Goal: Transaction & Acquisition: Register for event/course

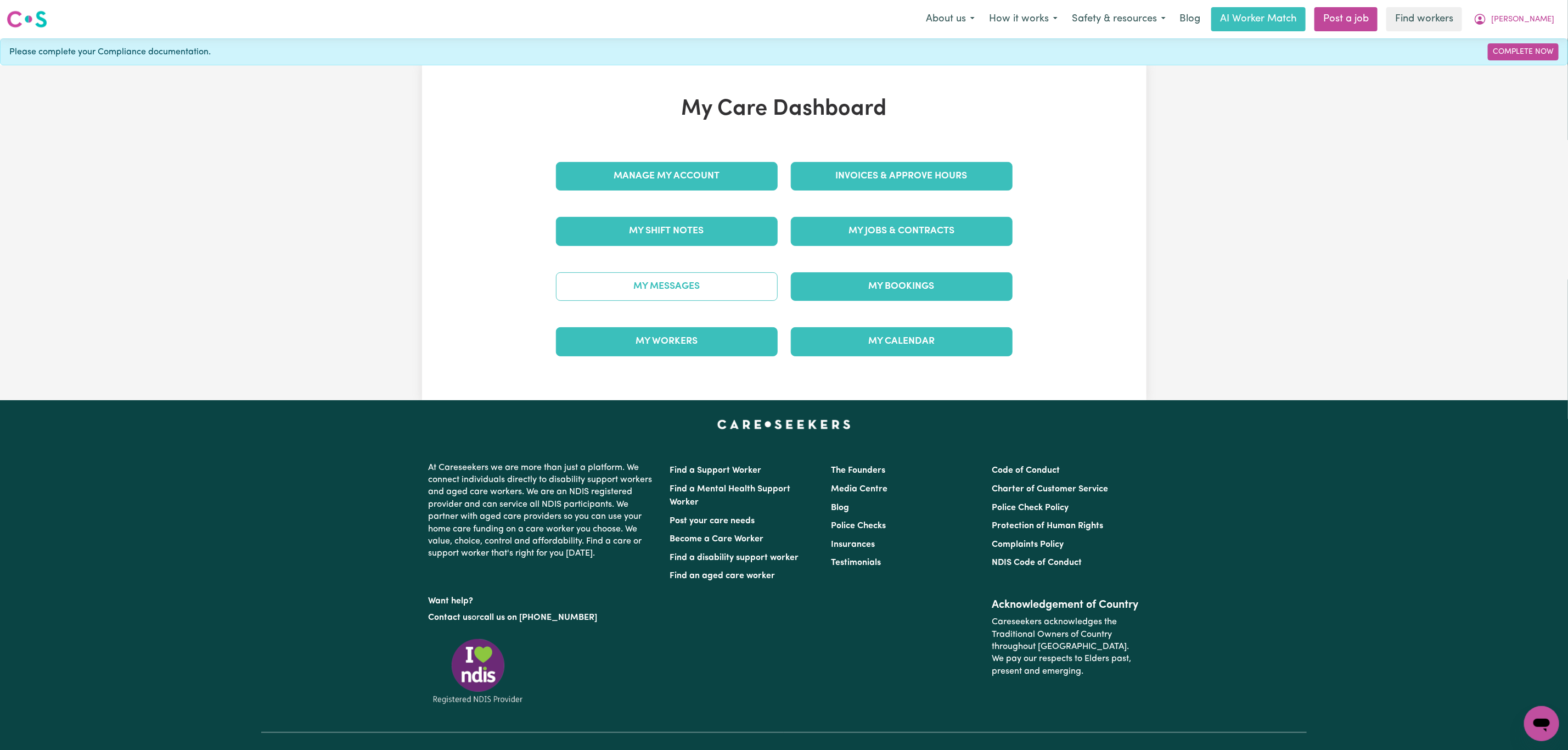
click at [715, 290] on link "My Messages" at bounding box center [667, 286] width 222 height 29
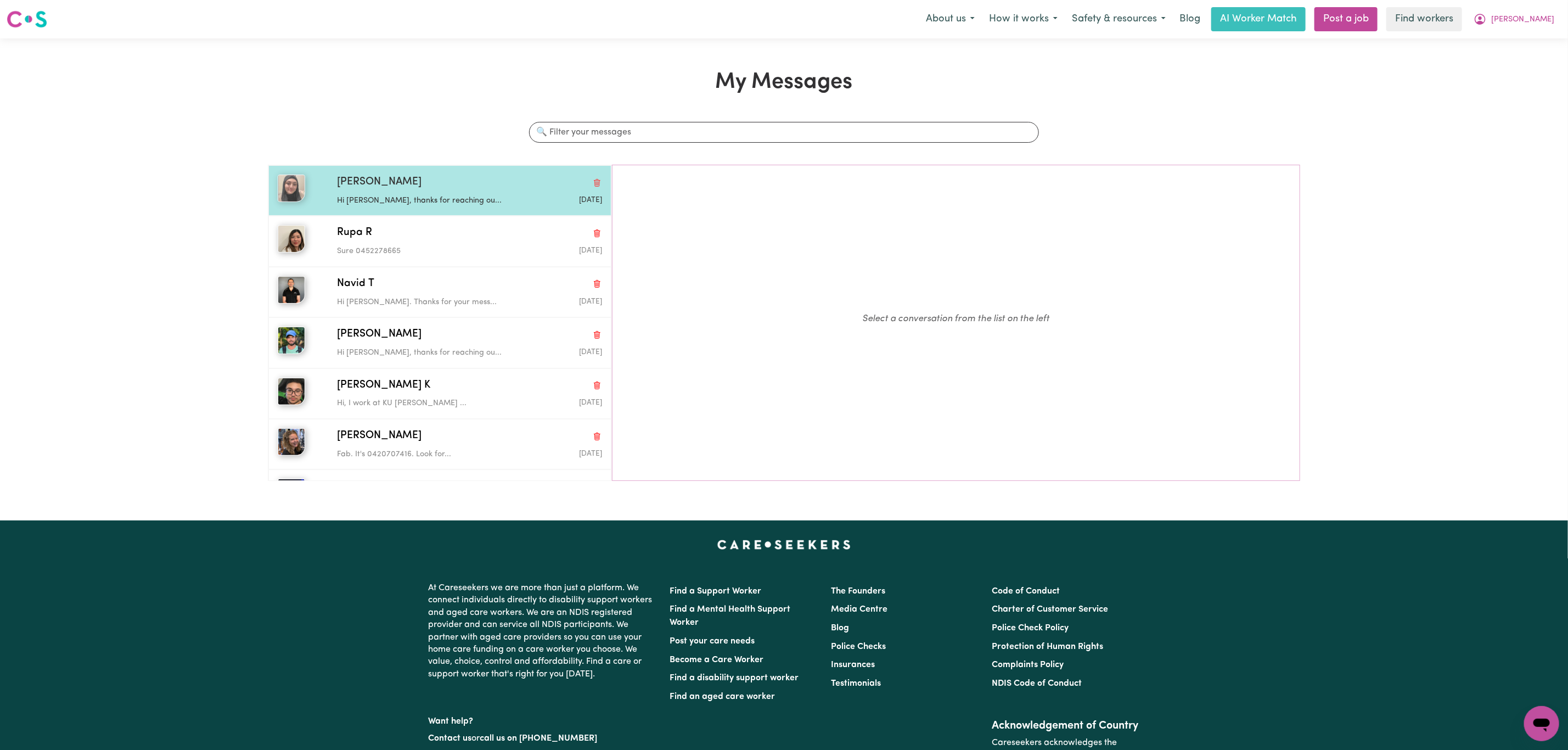
click at [407, 207] on p "Hi Lyn, thanks for reaching ou..." at bounding box center [425, 201] width 177 height 12
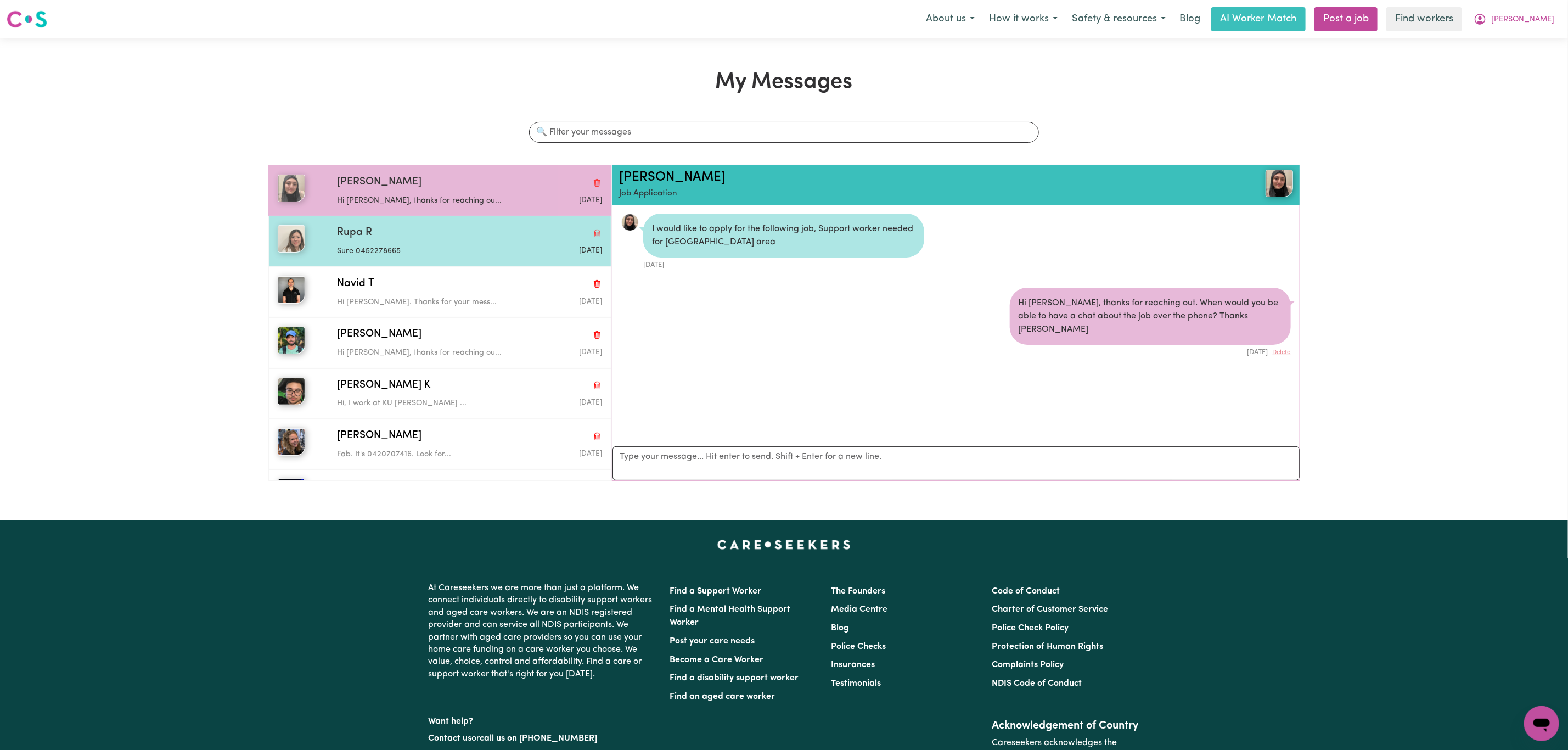
scroll to position [7, 0]
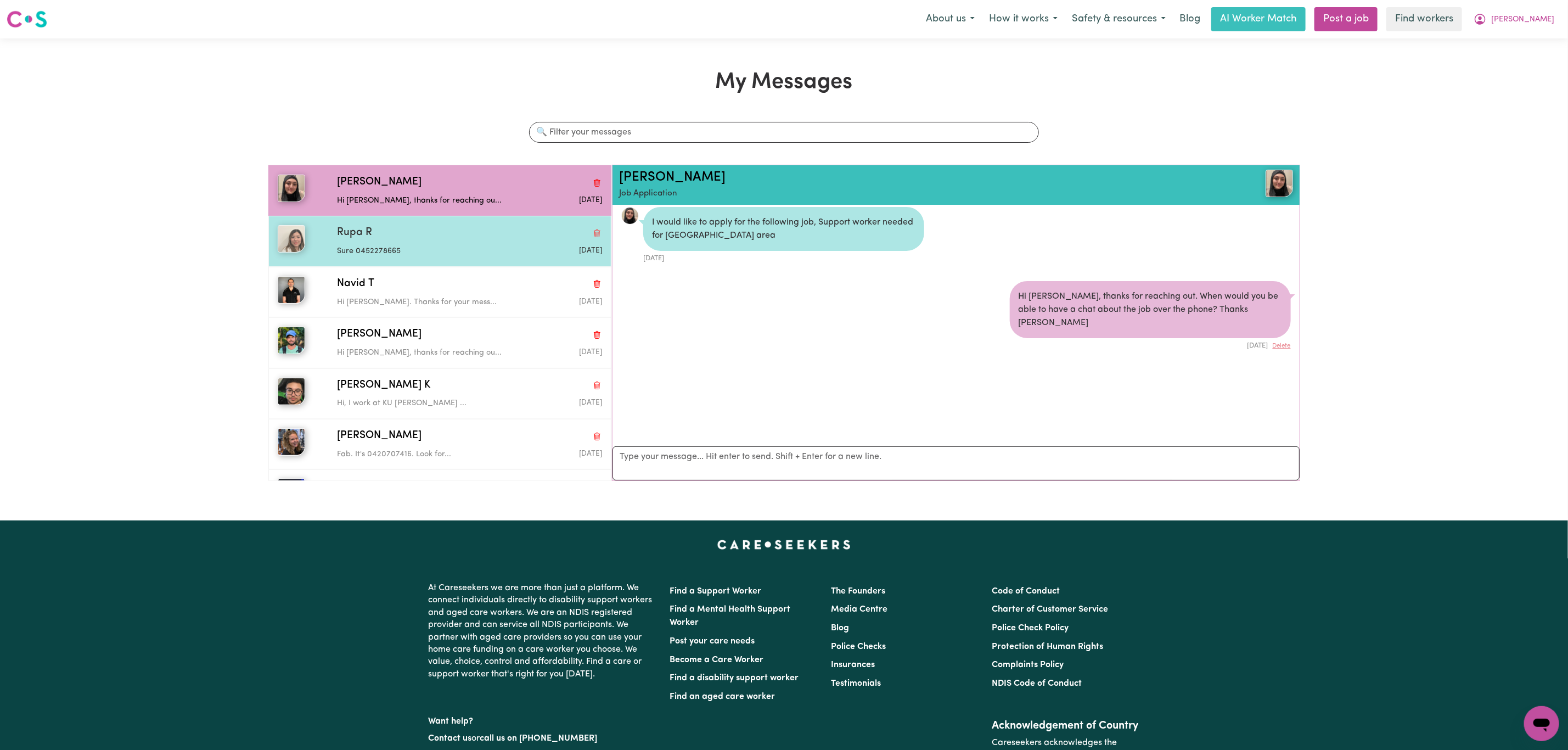
click at [433, 244] on div "Sure 0452278665" at bounding box center [425, 249] width 177 height 17
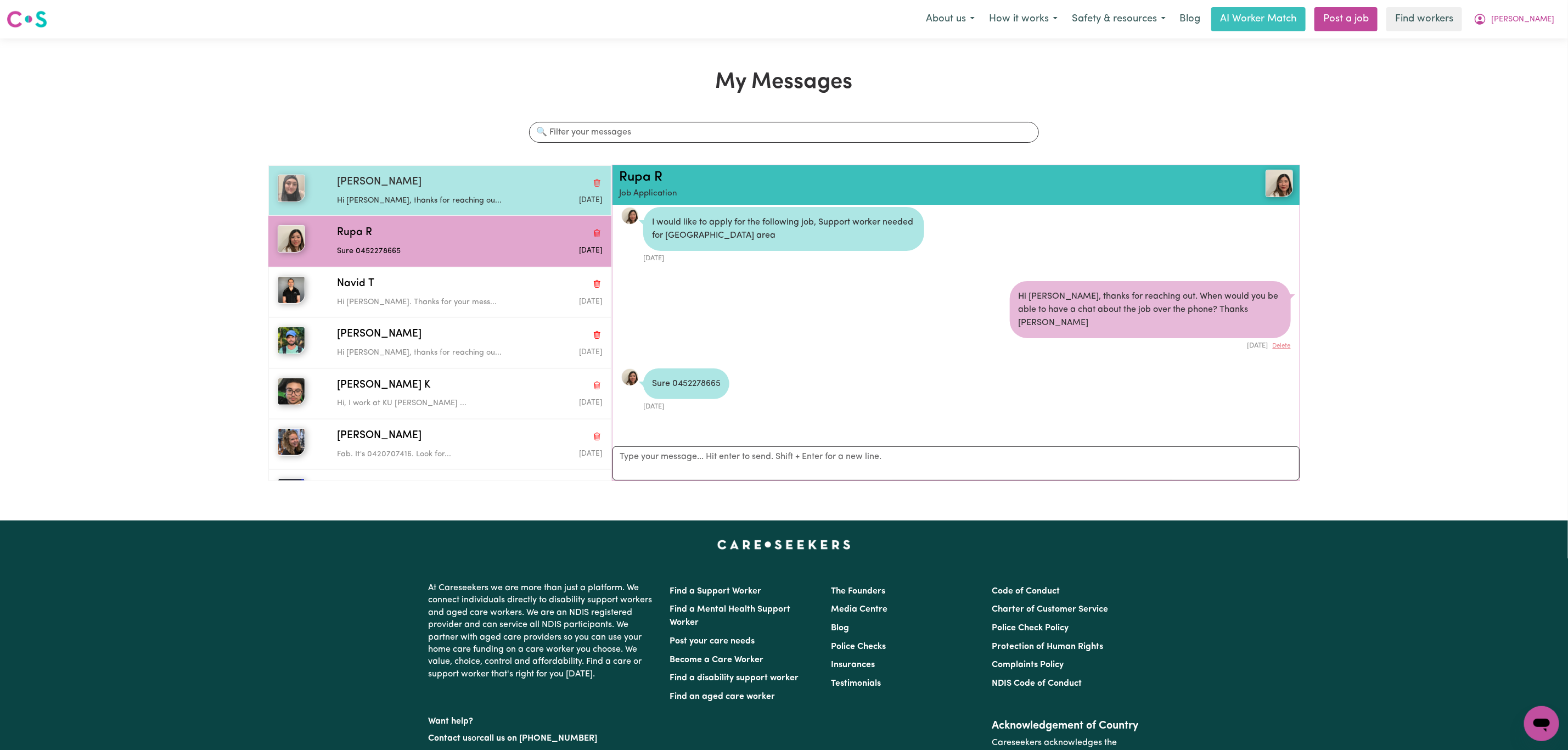
click at [440, 189] on div "Lyn A" at bounding box center [469, 182] width 265 height 16
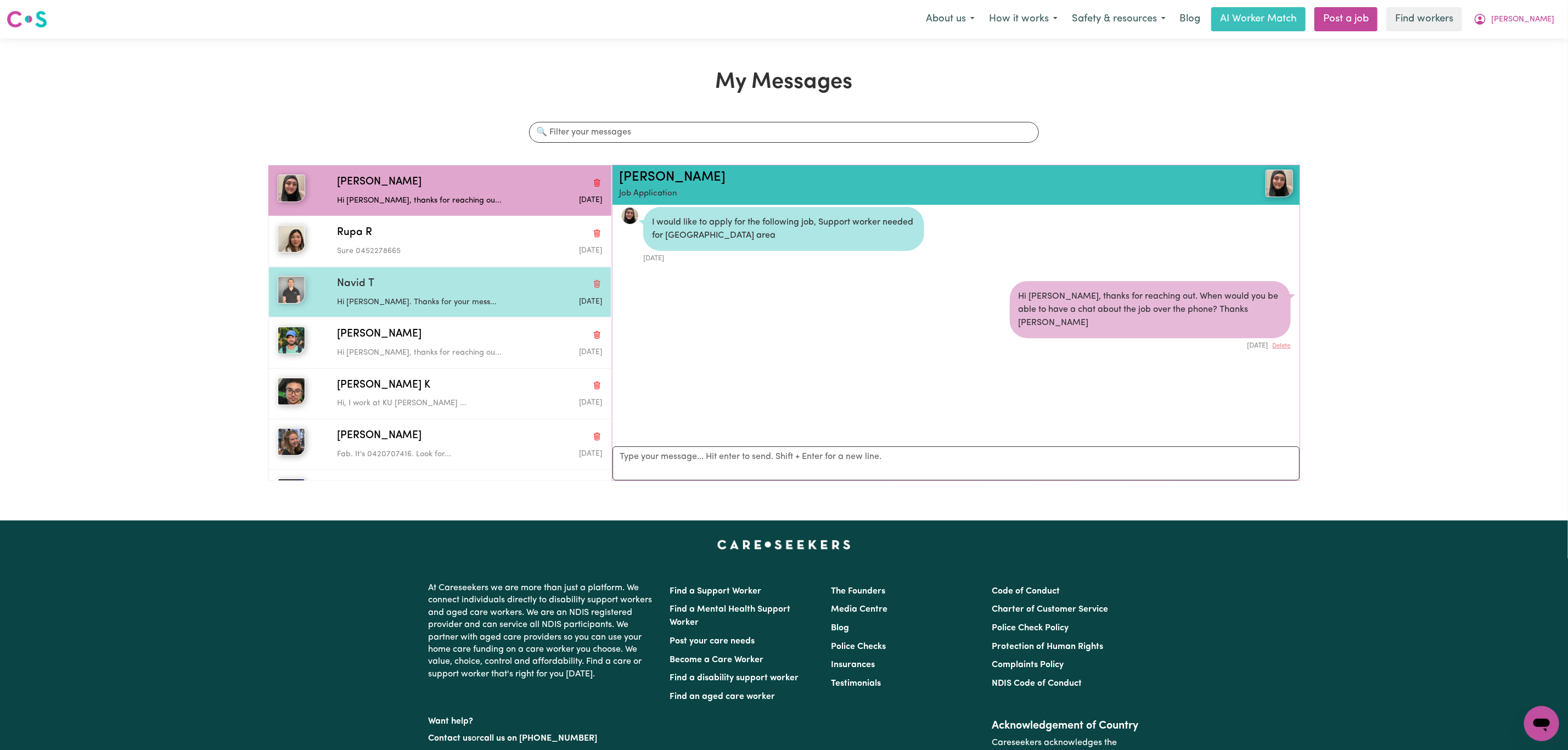
click at [397, 295] on div "Hi Laura. Thanks for your mess..." at bounding box center [425, 300] width 177 height 17
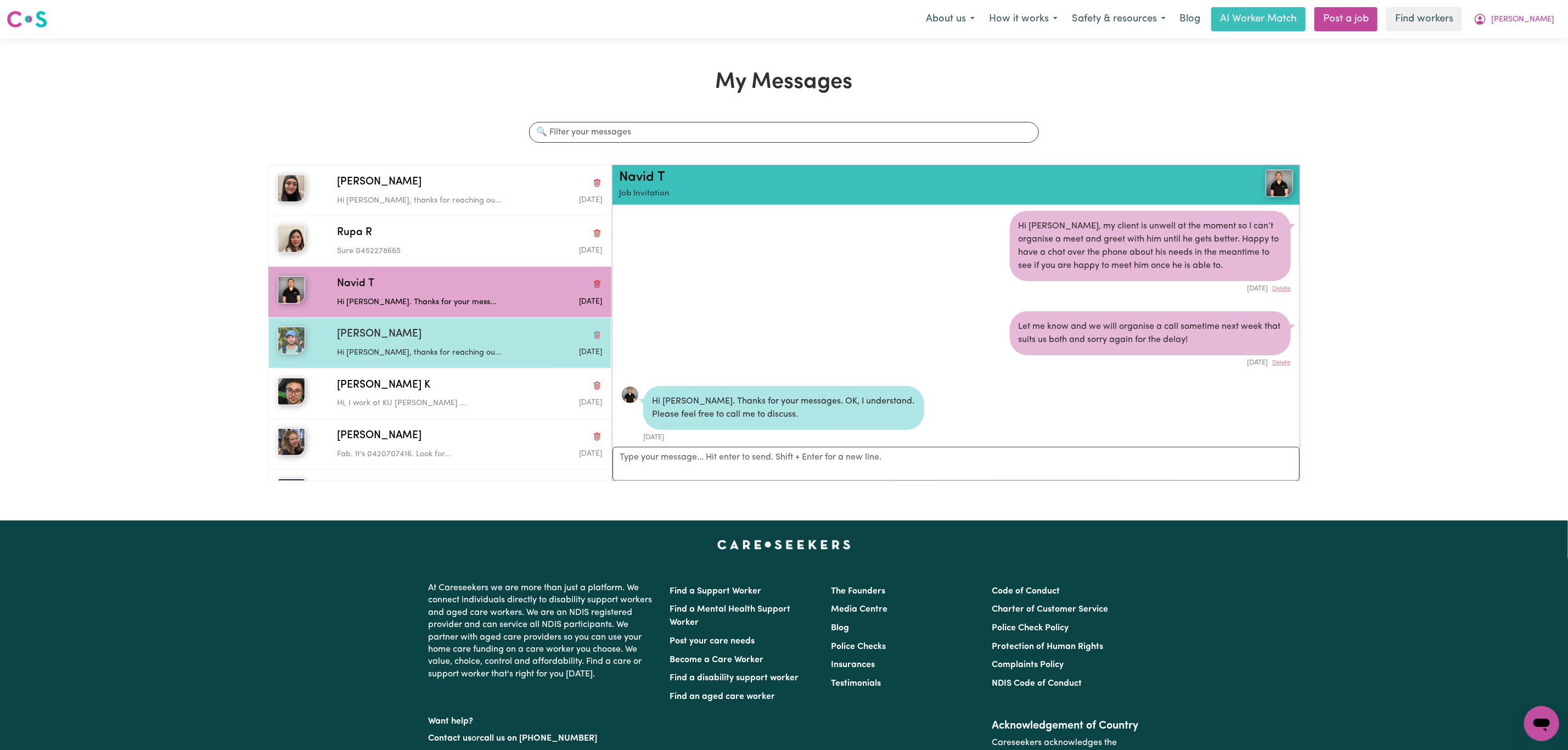
click at [418, 337] on div "Max K" at bounding box center [469, 335] width 265 height 16
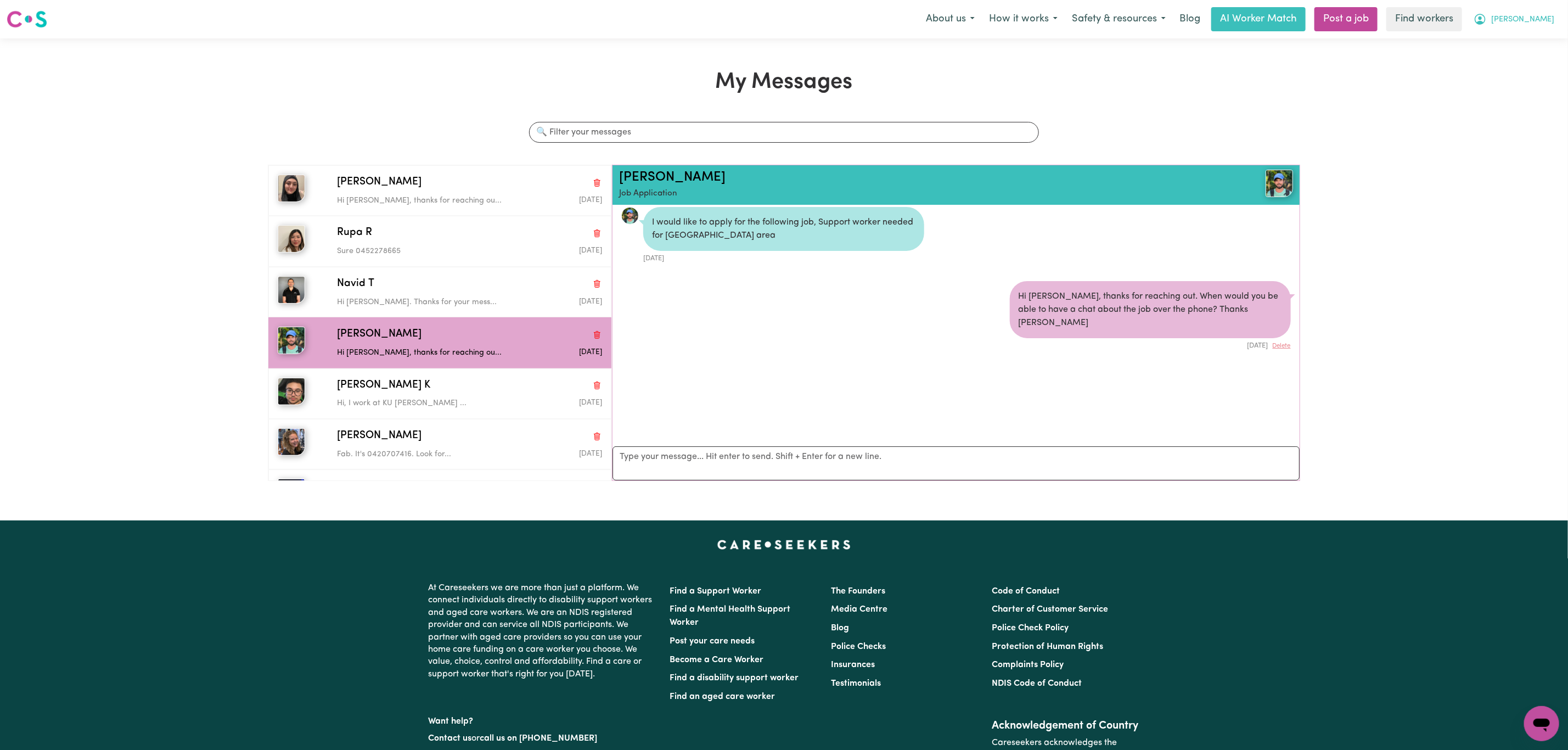
click at [1545, 30] on button "Laura" at bounding box center [1514, 19] width 95 height 23
click at [1535, 42] on link "My Dashboard" at bounding box center [1517, 42] width 87 height 21
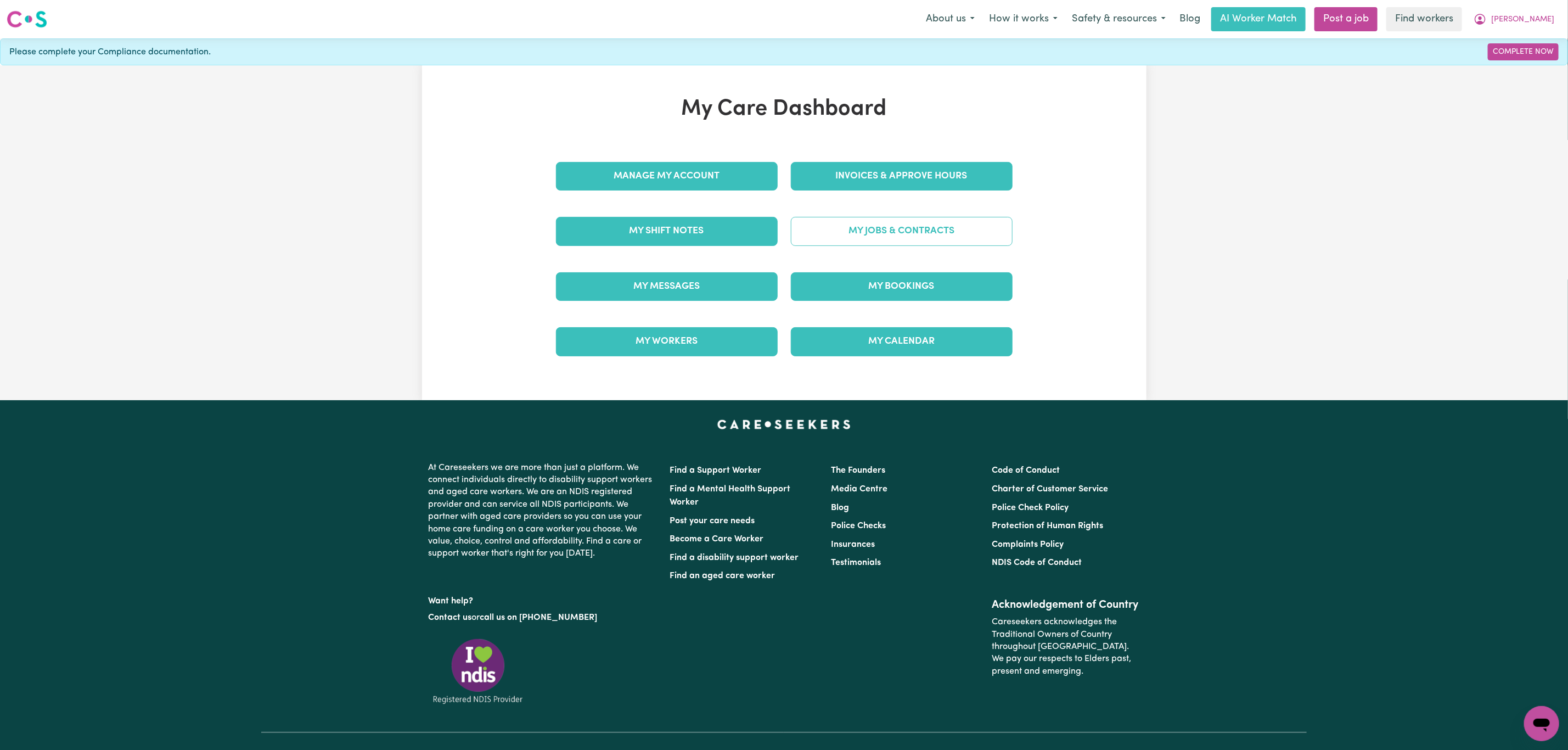
click at [1006, 224] on link "My Jobs & Contracts" at bounding box center [901, 231] width 222 height 29
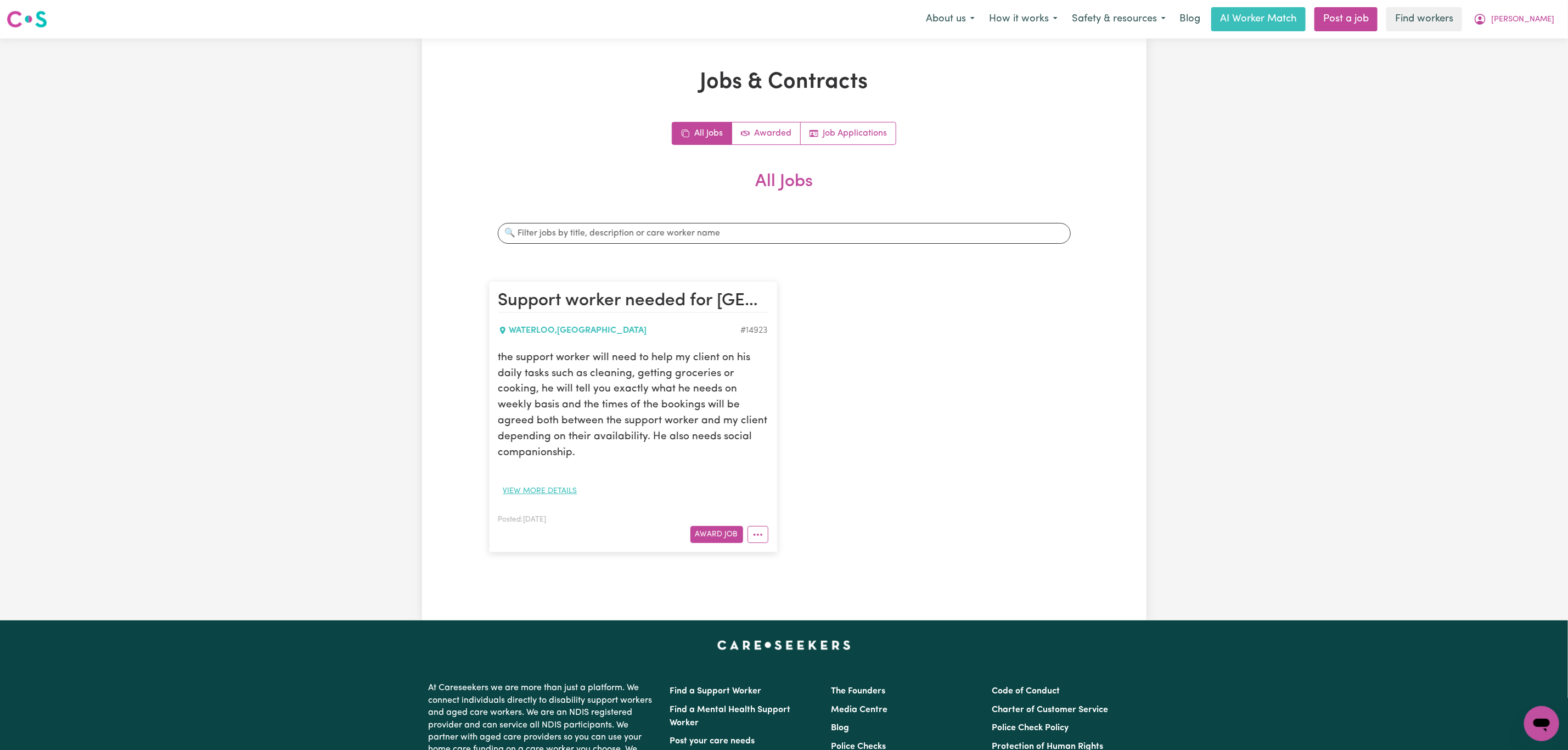
click at [551, 496] on button "View more details" at bounding box center [540, 490] width 84 height 17
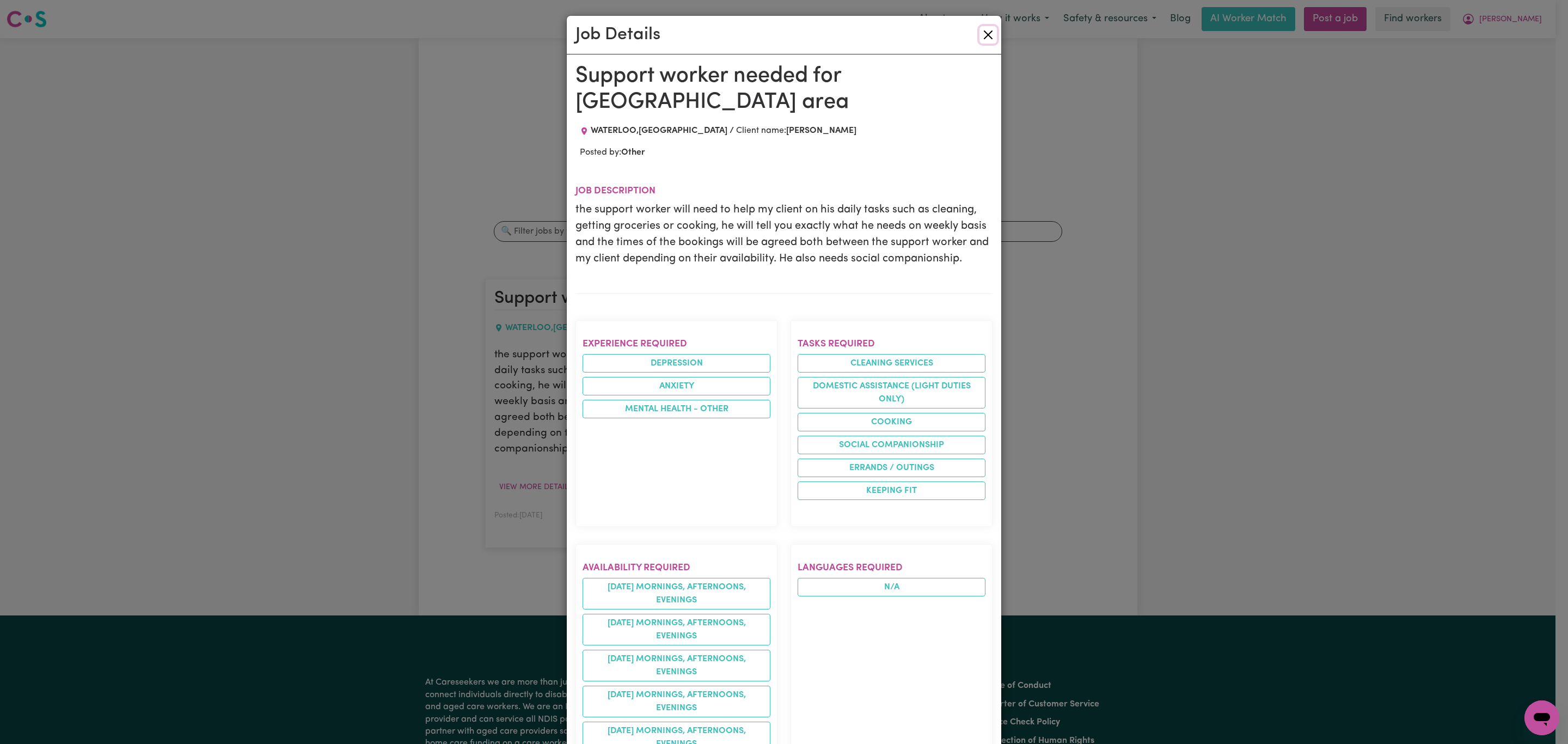
click at [982, 30] on button "Close" at bounding box center [988, 35] width 17 height 17
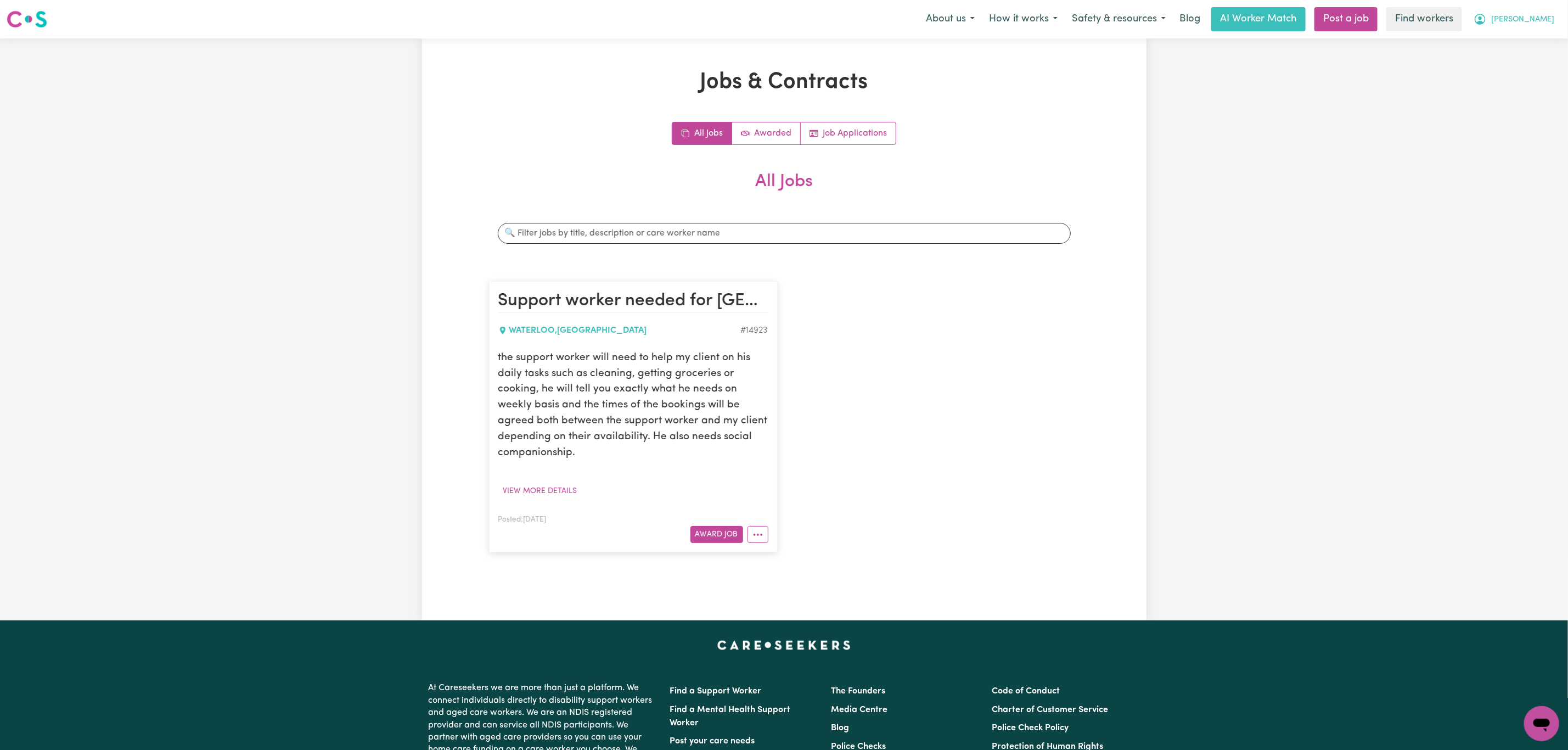
click at [1487, 17] on icon "My Account" at bounding box center [1480, 19] width 13 height 13
click at [1523, 34] on link "My Dashboard" at bounding box center [1517, 42] width 87 height 21
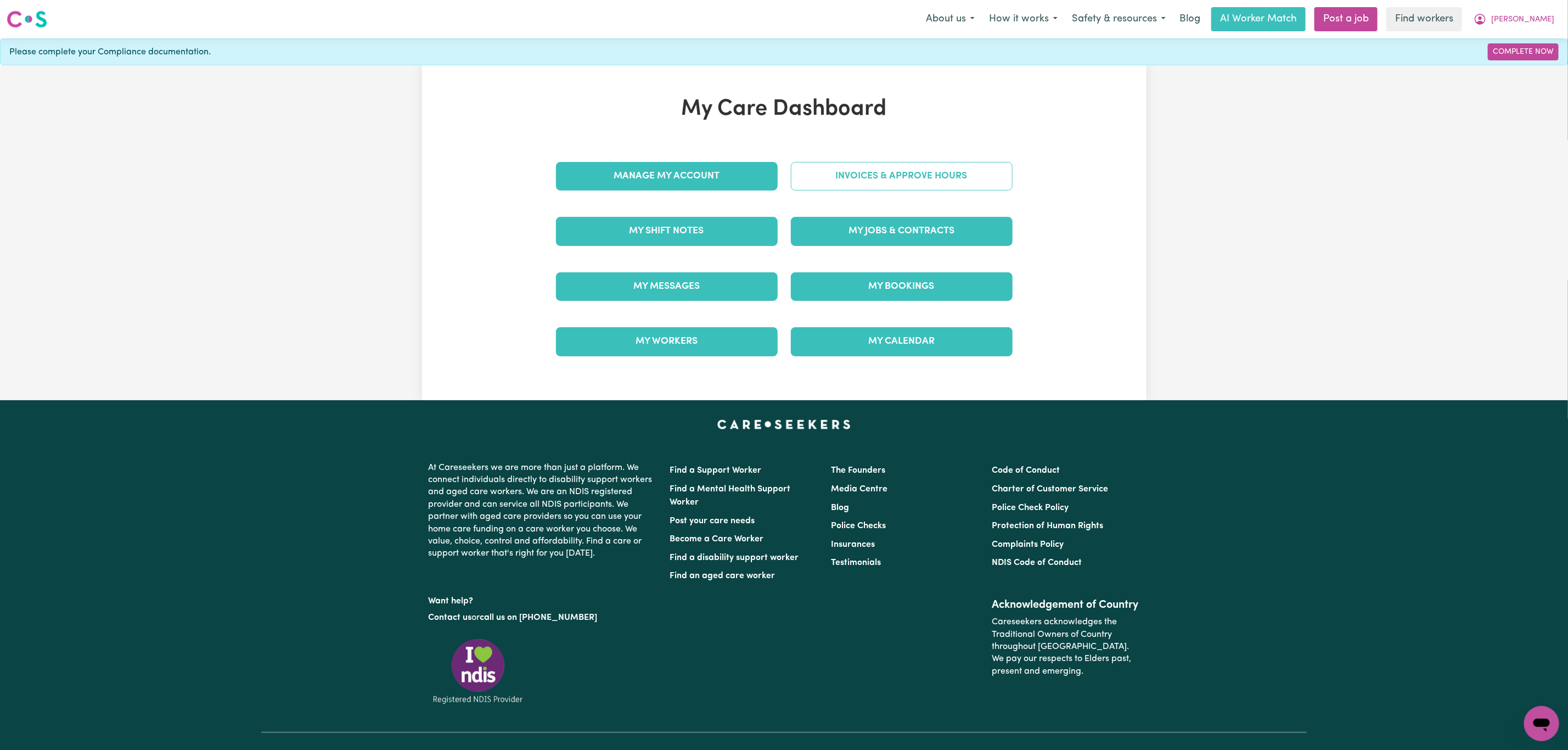
click at [898, 190] on link "Invoices & Approve Hours" at bounding box center [901, 176] width 222 height 29
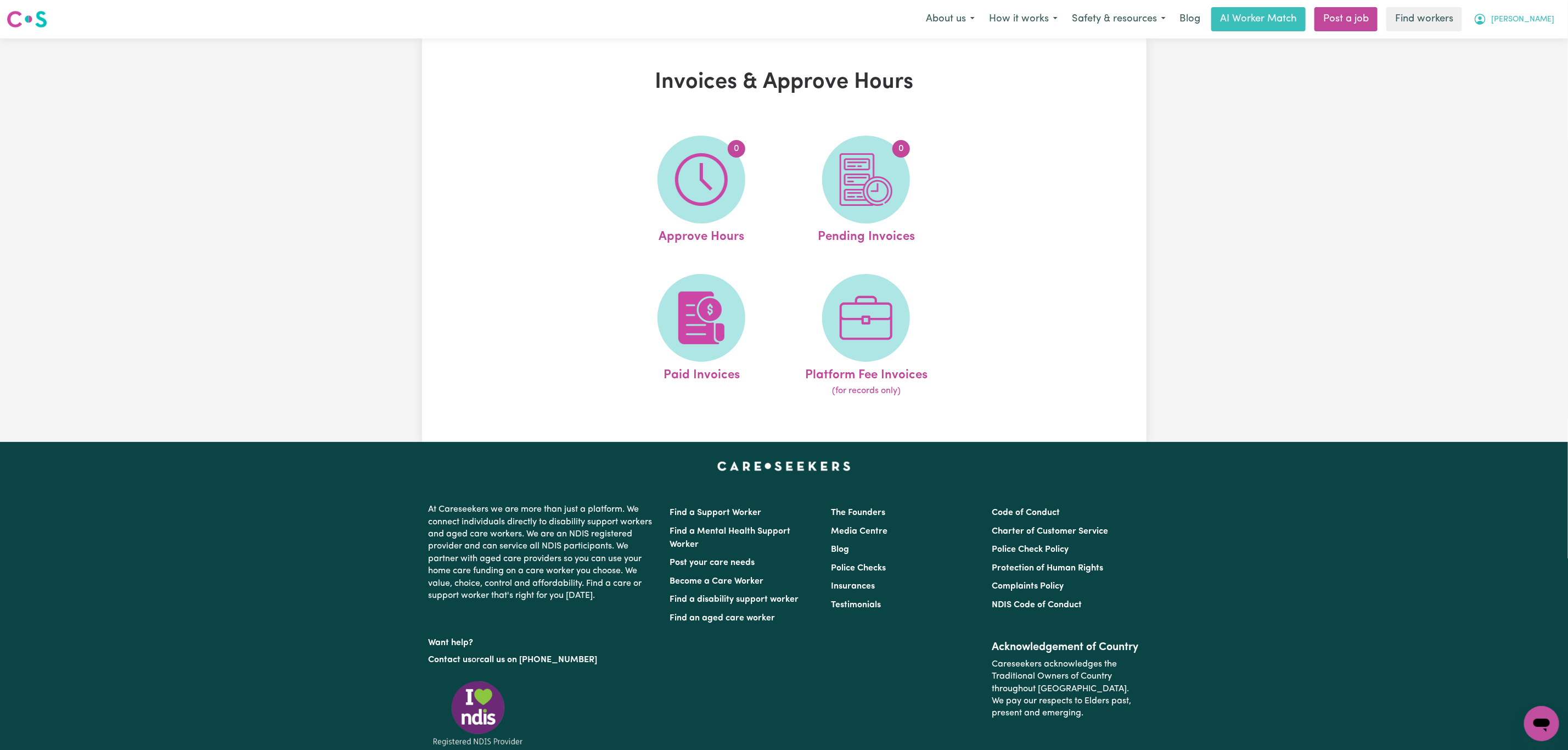
drag, startPoint x: 1556, startPoint y: 17, endPoint x: 1528, endPoint y: 30, distance: 30.9
click at [1556, 17] on button "Laura" at bounding box center [1514, 19] width 95 height 23
click at [1506, 46] on link "My Dashboard" at bounding box center [1517, 42] width 87 height 21
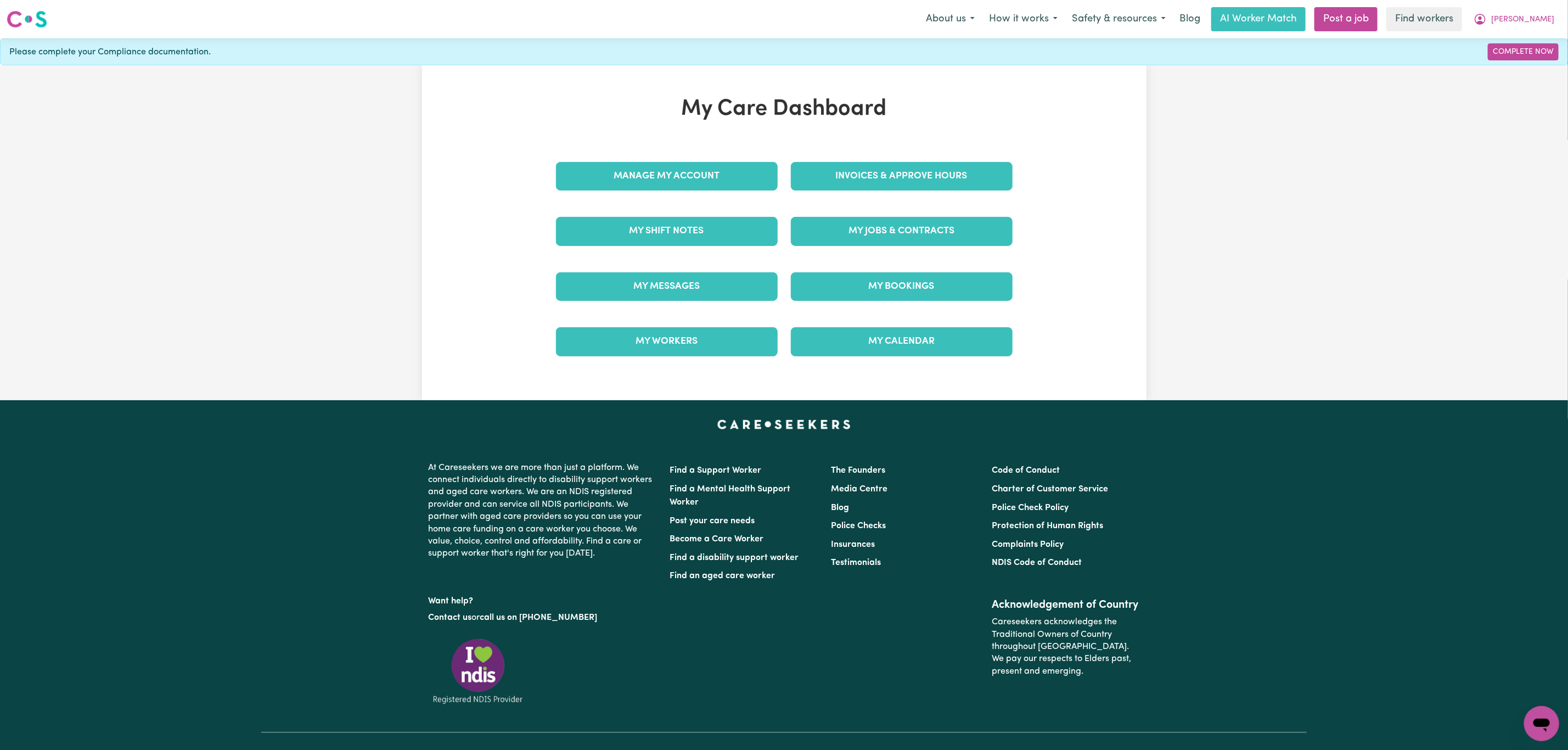
click at [662, 153] on div "Manage My Account" at bounding box center [667, 176] width 235 height 55
click at [659, 166] on link "Manage My Account" at bounding box center [667, 176] width 222 height 29
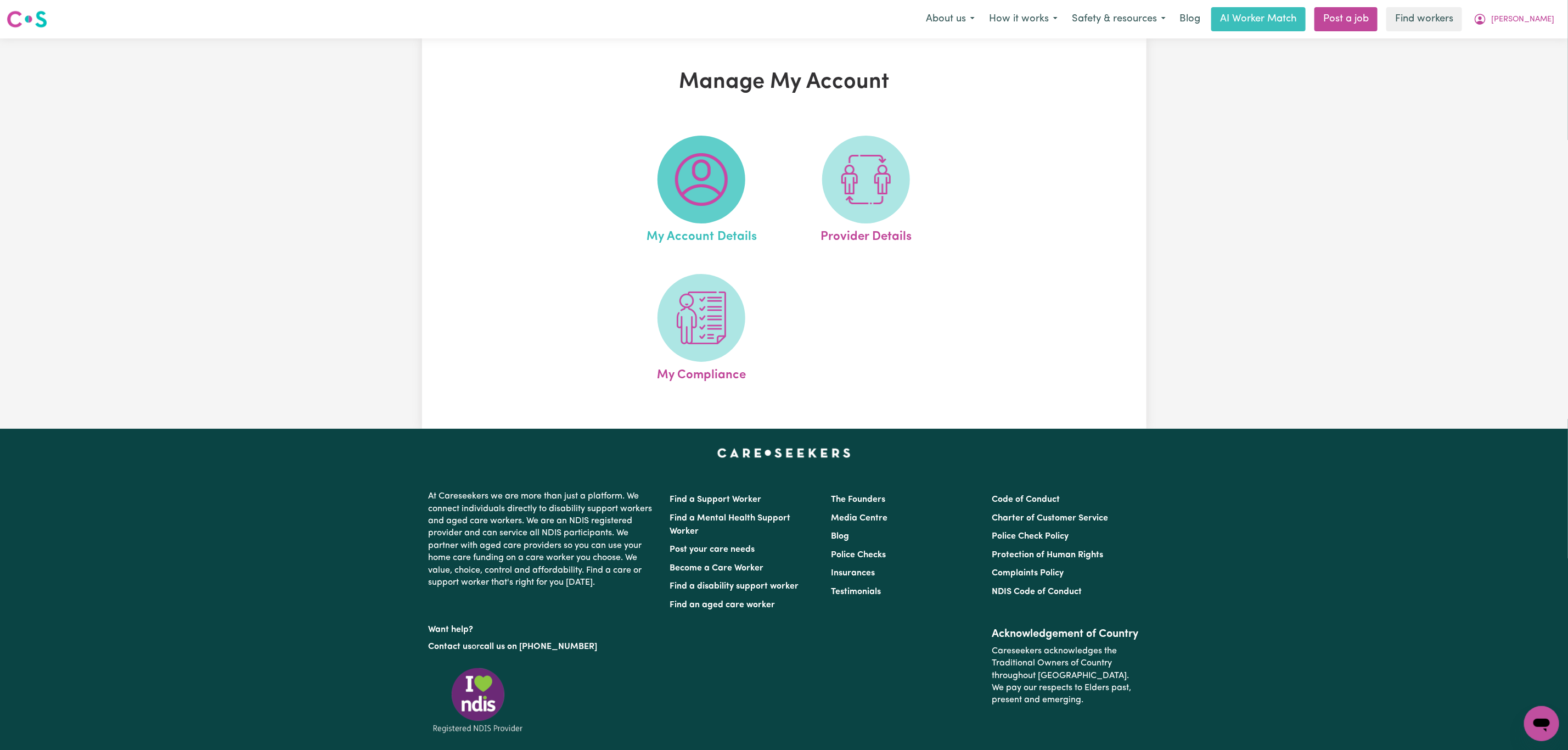
click at [690, 190] on img at bounding box center [702, 179] width 53 height 53
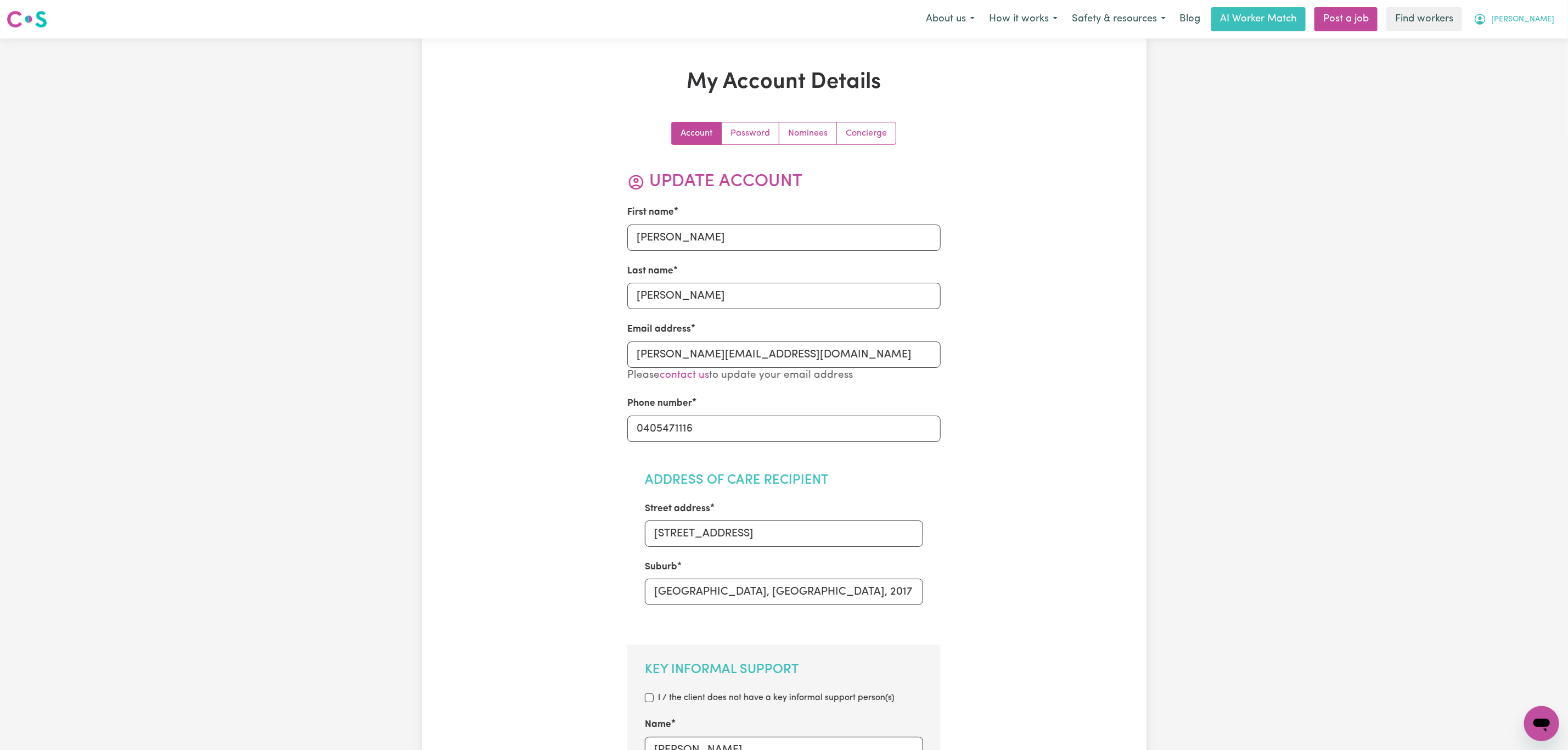
click at [1534, 22] on span "Laura" at bounding box center [1523, 19] width 63 height 12
click at [1532, 38] on link "My Dashboard" at bounding box center [1517, 42] width 87 height 21
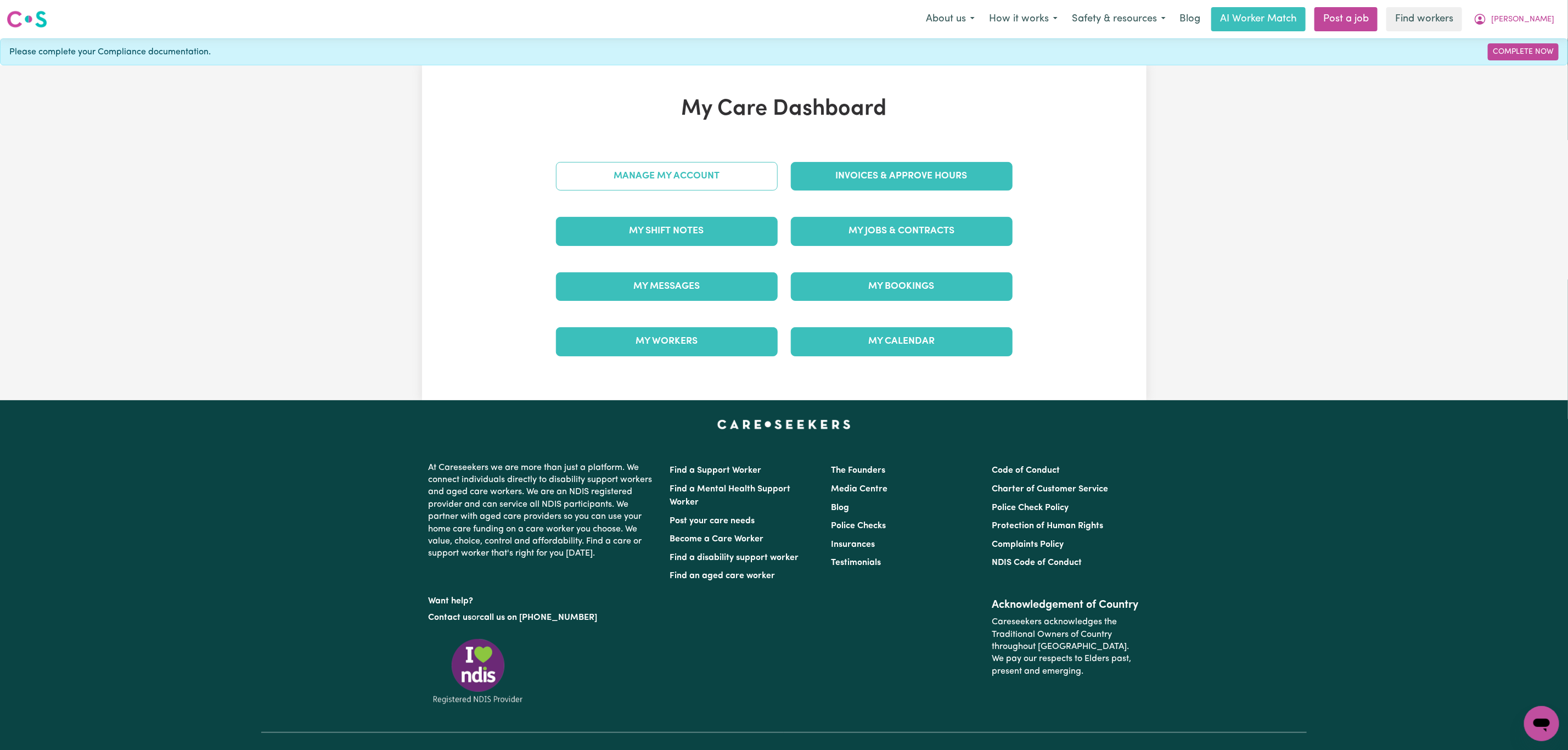
click at [677, 180] on link "Manage My Account" at bounding box center [667, 176] width 222 height 29
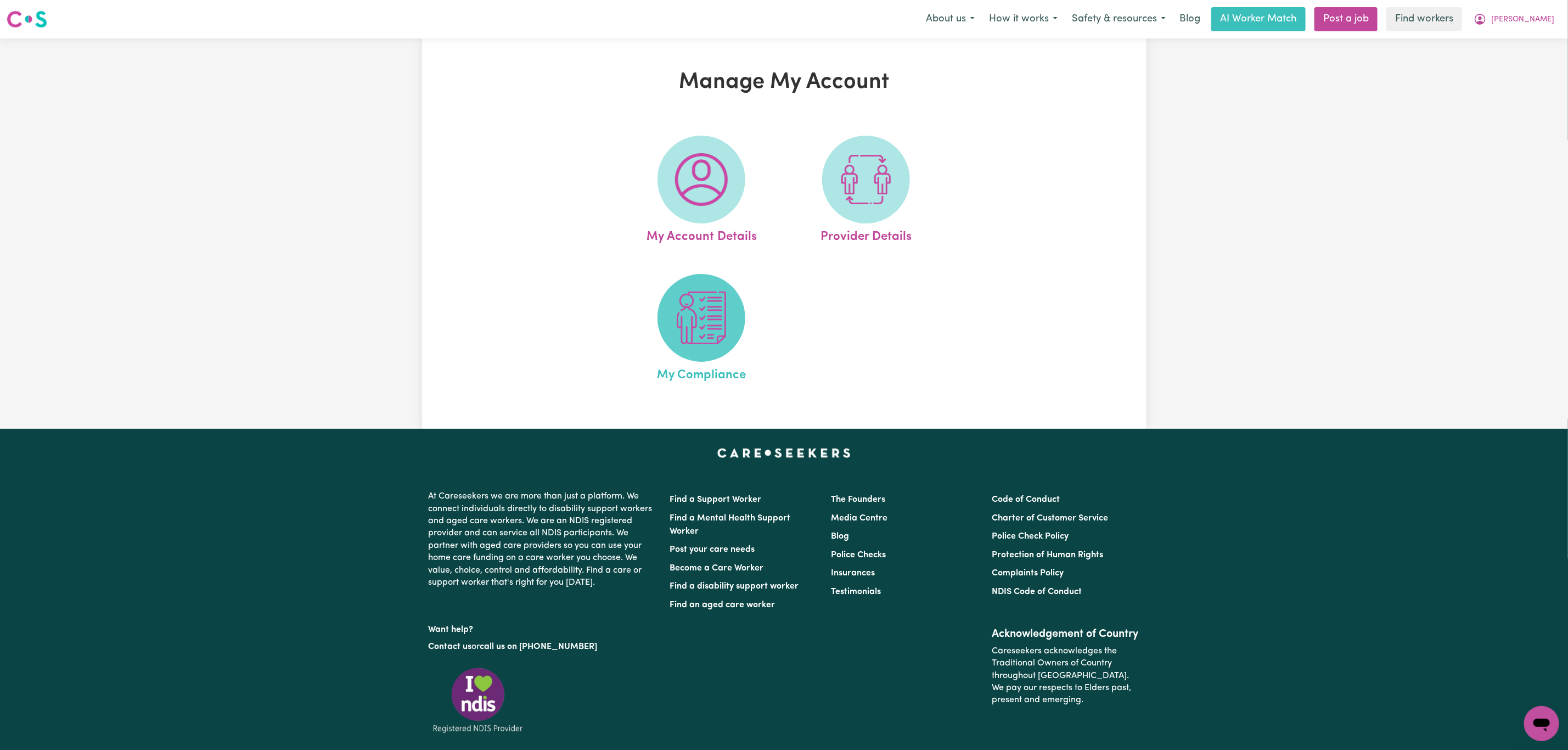
click at [733, 328] on span at bounding box center [701, 317] width 88 height 88
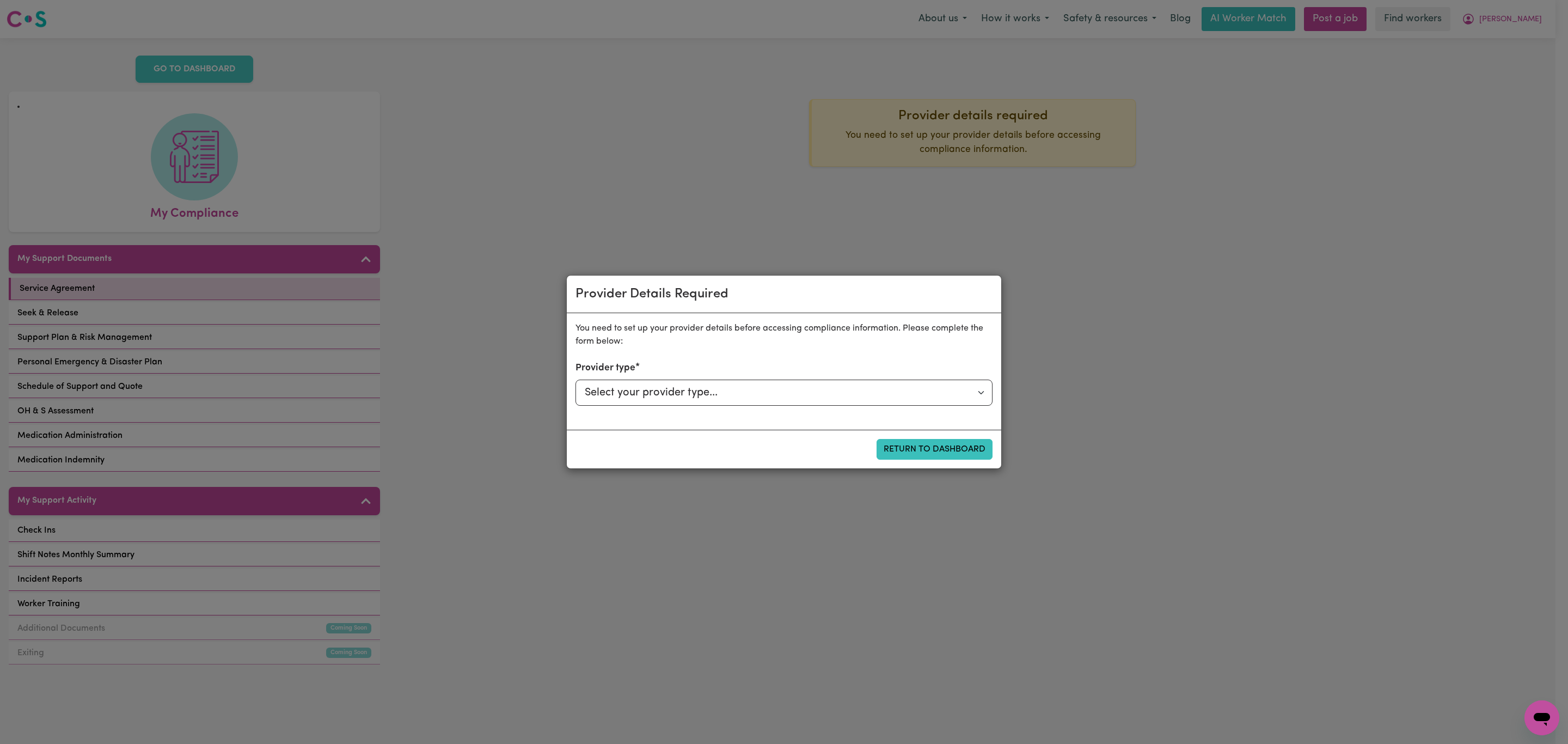
click at [1136, 172] on div "Provider Details Required You need to set up your provider details before acces…" at bounding box center [784, 372] width 1568 height 744
click at [1540, 21] on div "Provider Details Required You need to set up your provider details before acces…" at bounding box center [784, 372] width 1568 height 744
click at [928, 450] on button "Return to Dashboard" at bounding box center [935, 449] width 116 height 21
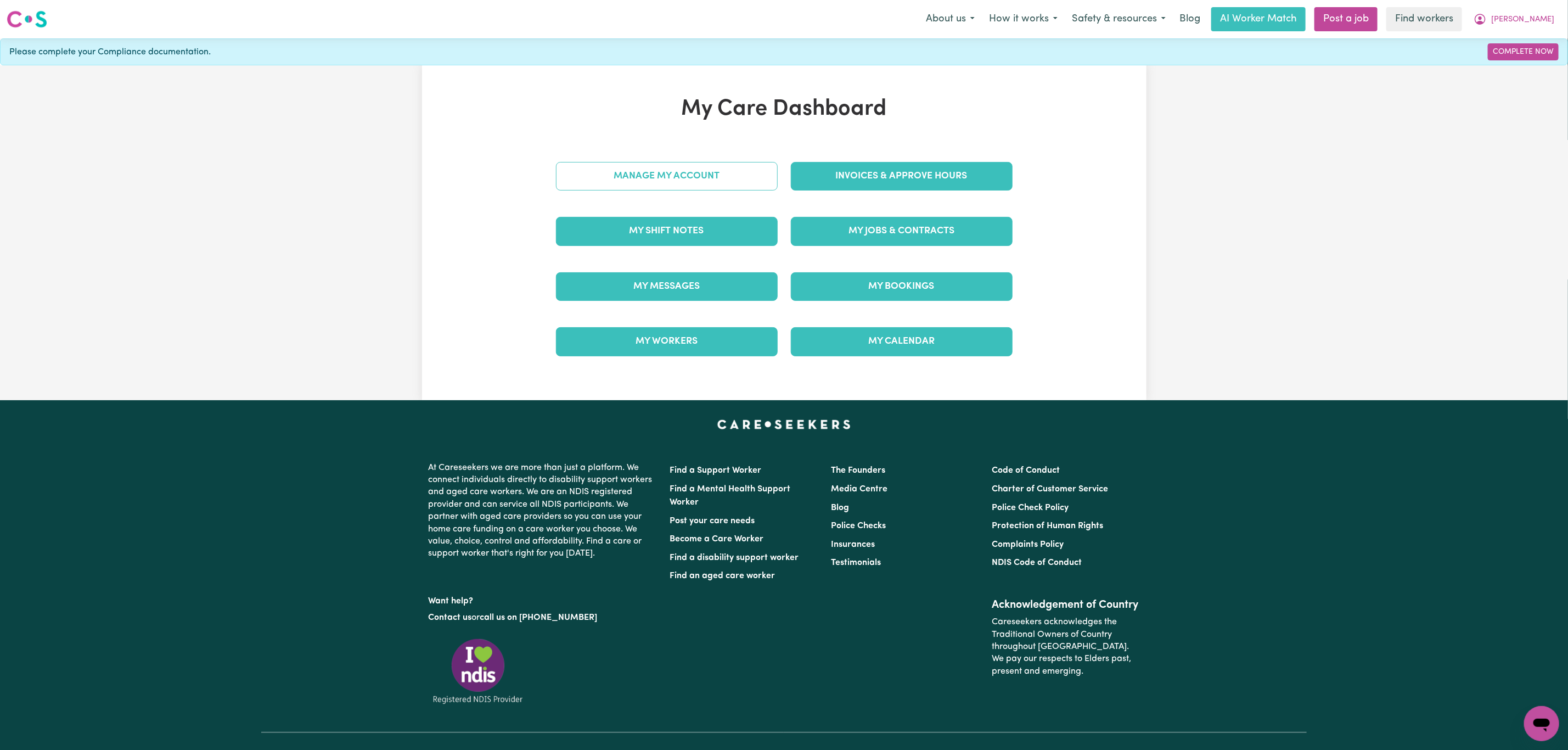
click at [718, 176] on link "Manage My Account" at bounding box center [667, 176] width 222 height 29
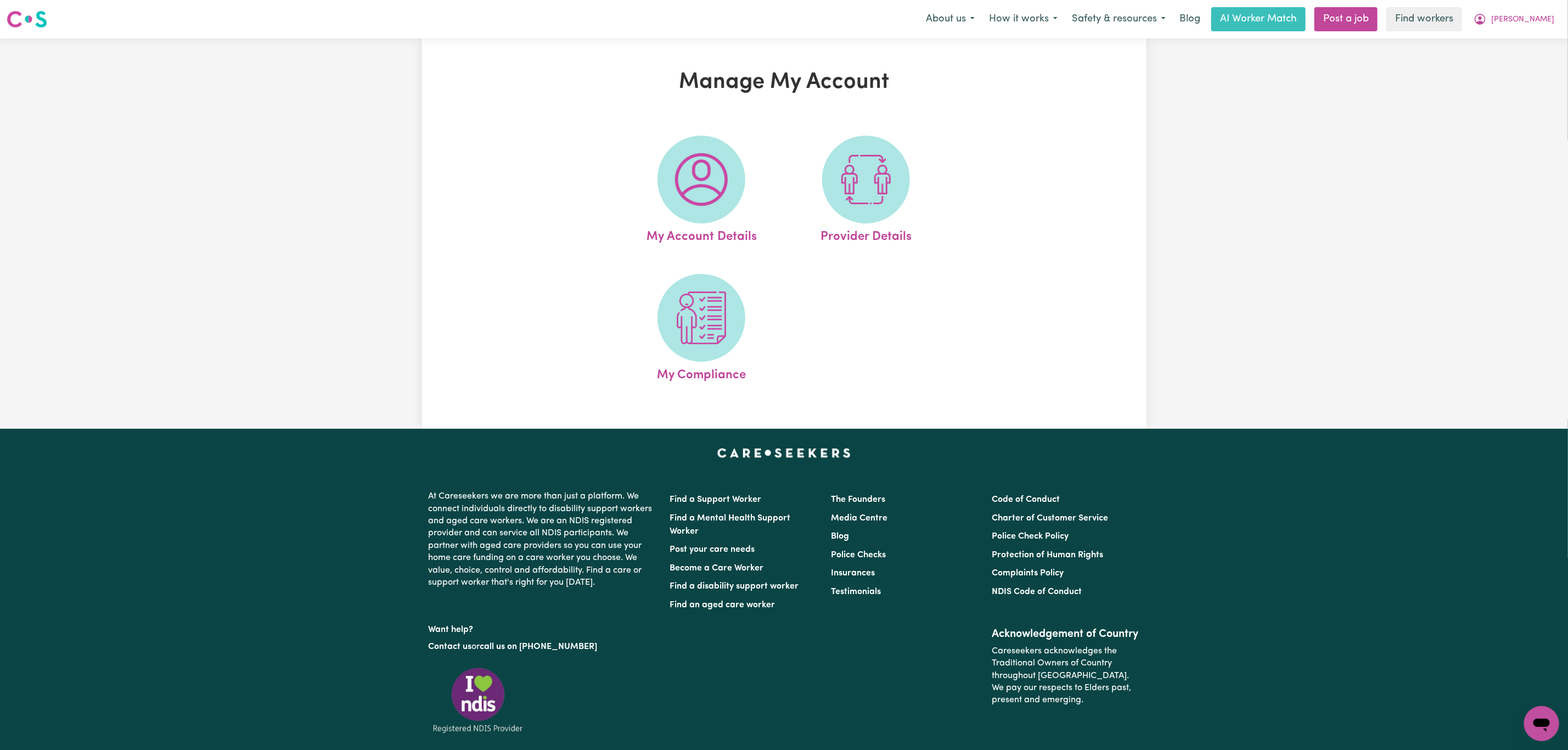
click at [718, 176] on img at bounding box center [702, 179] width 53 height 53
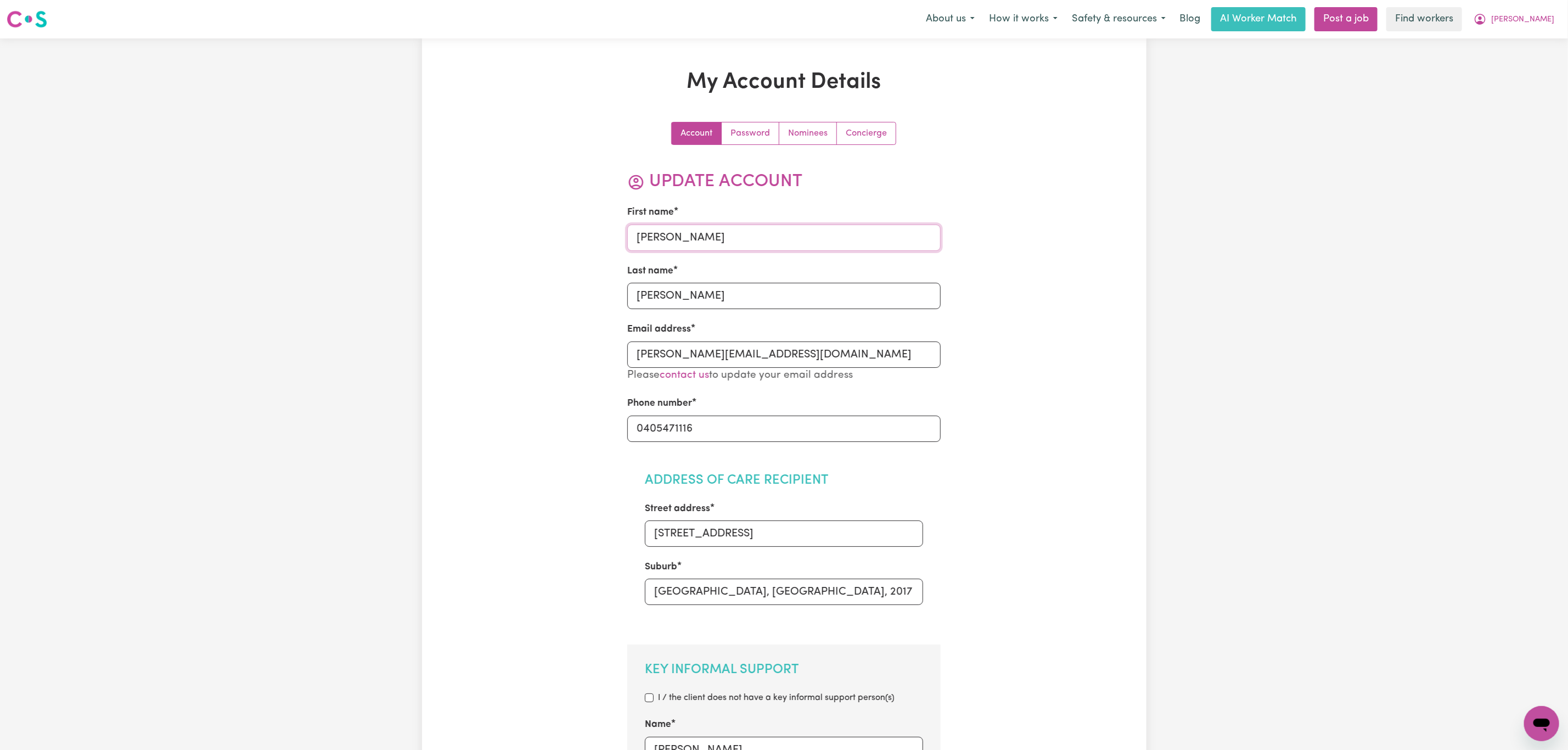
drag, startPoint x: 713, startPoint y: 243, endPoint x: 554, endPoint y: 232, distance: 159.4
type input "Steven"
type input "Ly"
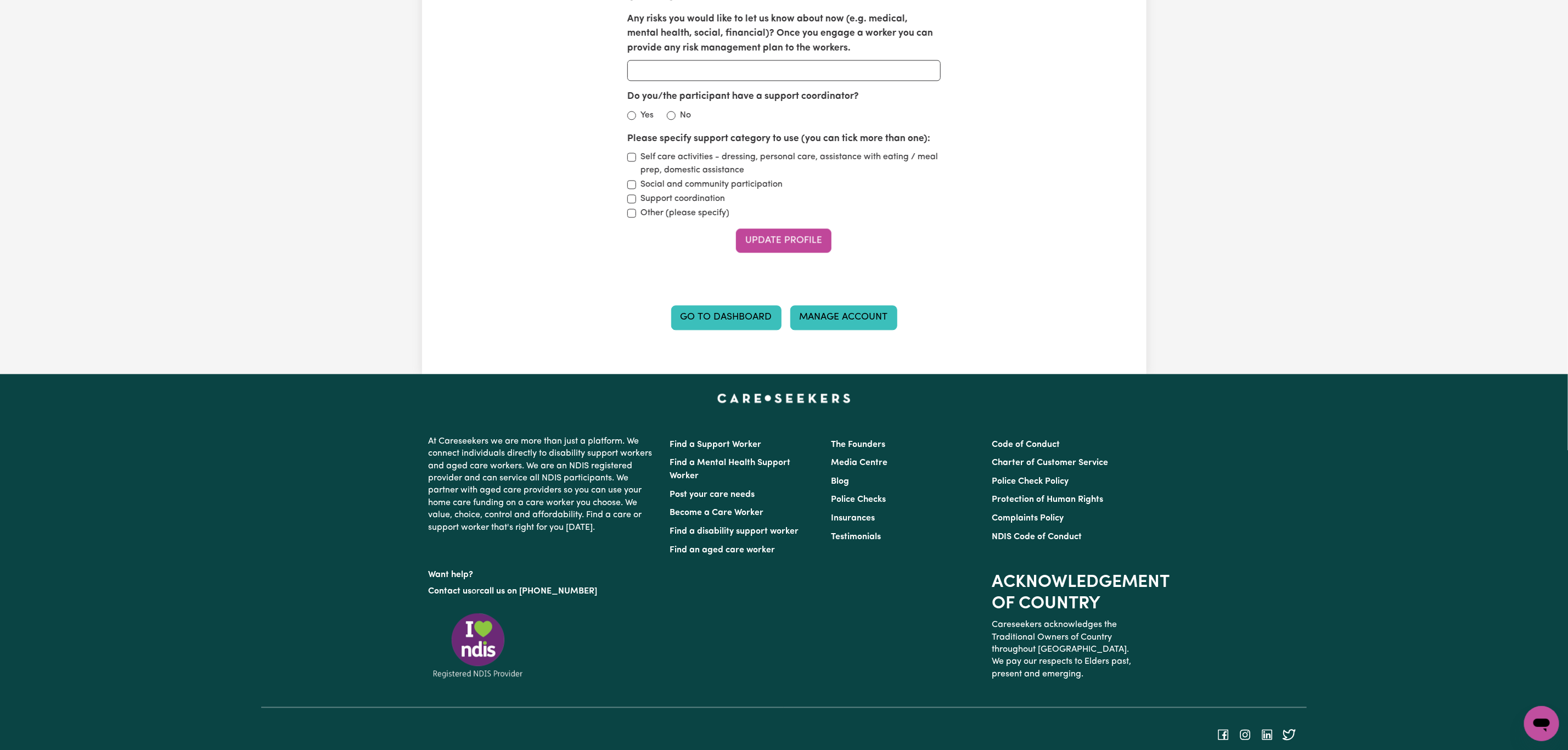
scroll to position [1812, 0]
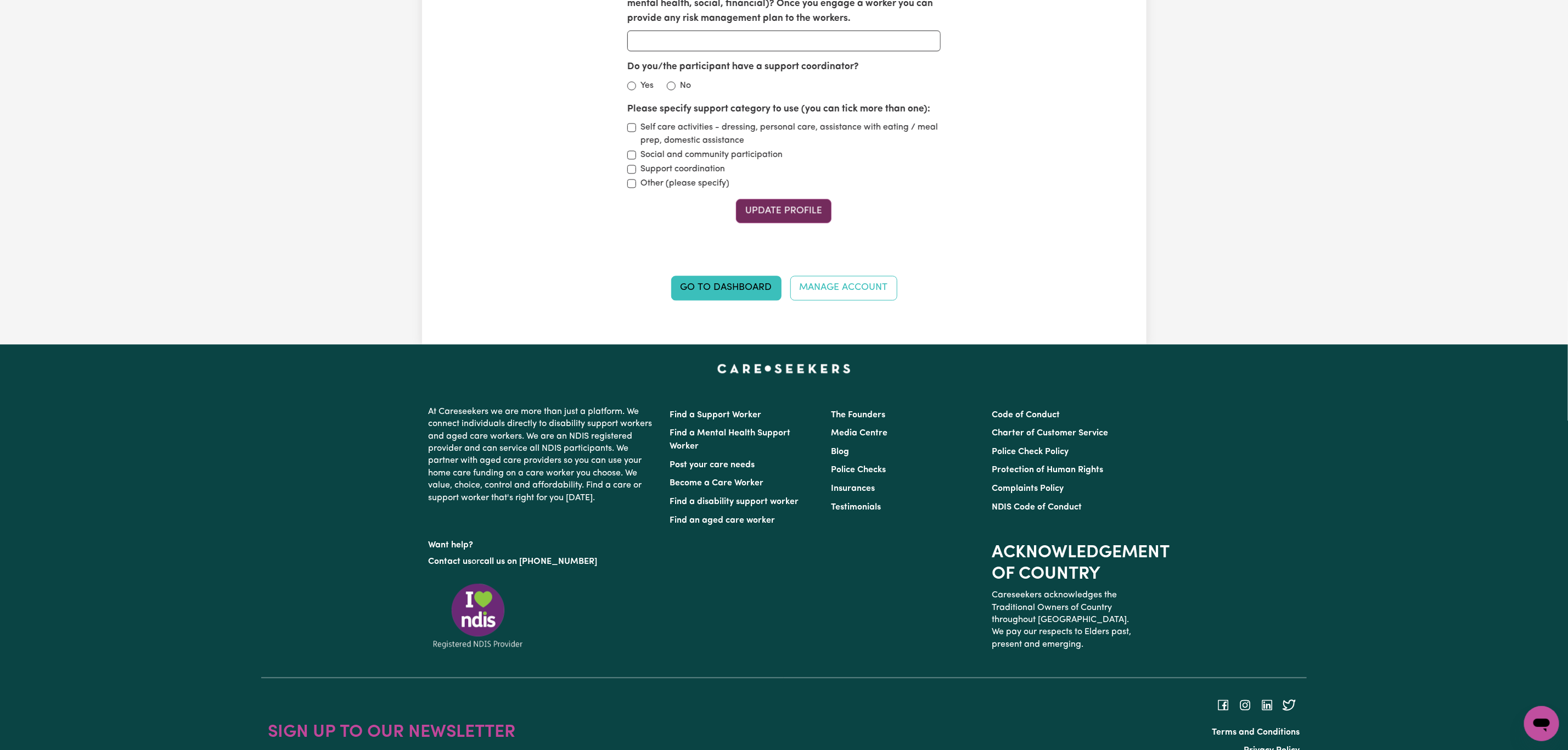
click at [799, 216] on button "Update Profile" at bounding box center [783, 211] width 95 height 24
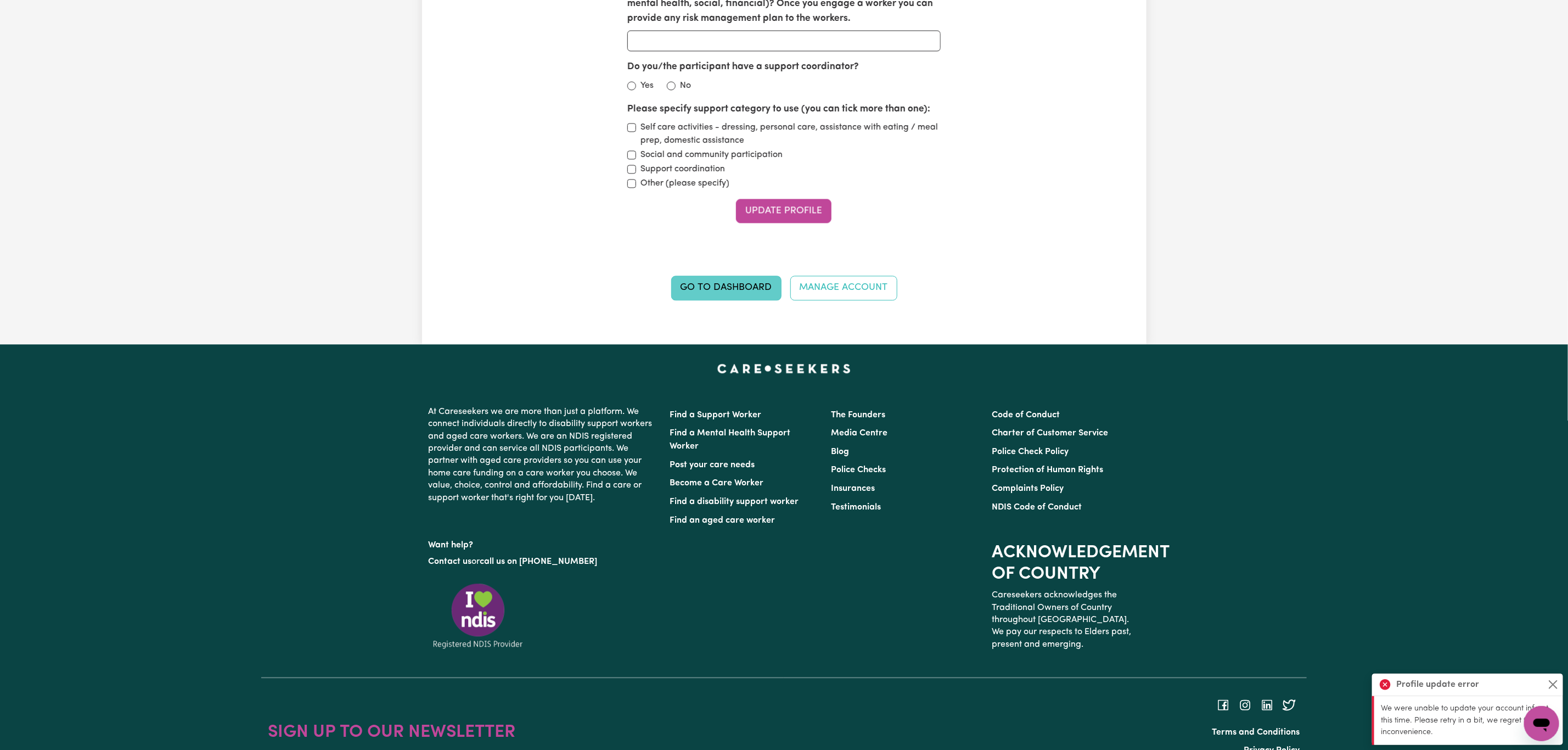
click at [740, 294] on link "Go to Dashboard" at bounding box center [726, 288] width 110 height 24
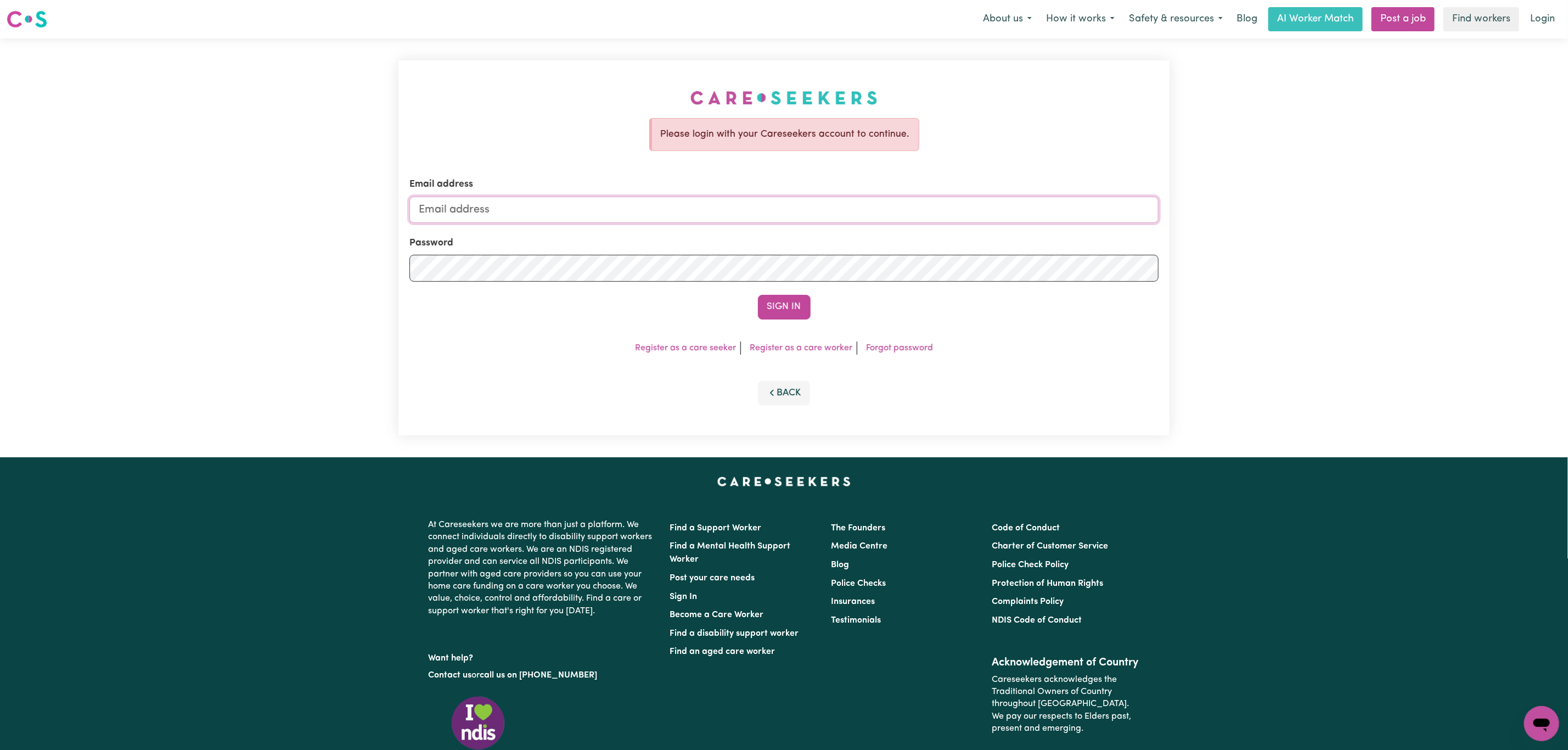
type input "superuser~mikayla@careseekers.com.au"
click at [653, 347] on link "Register as a care seeker" at bounding box center [685, 347] width 101 height 9
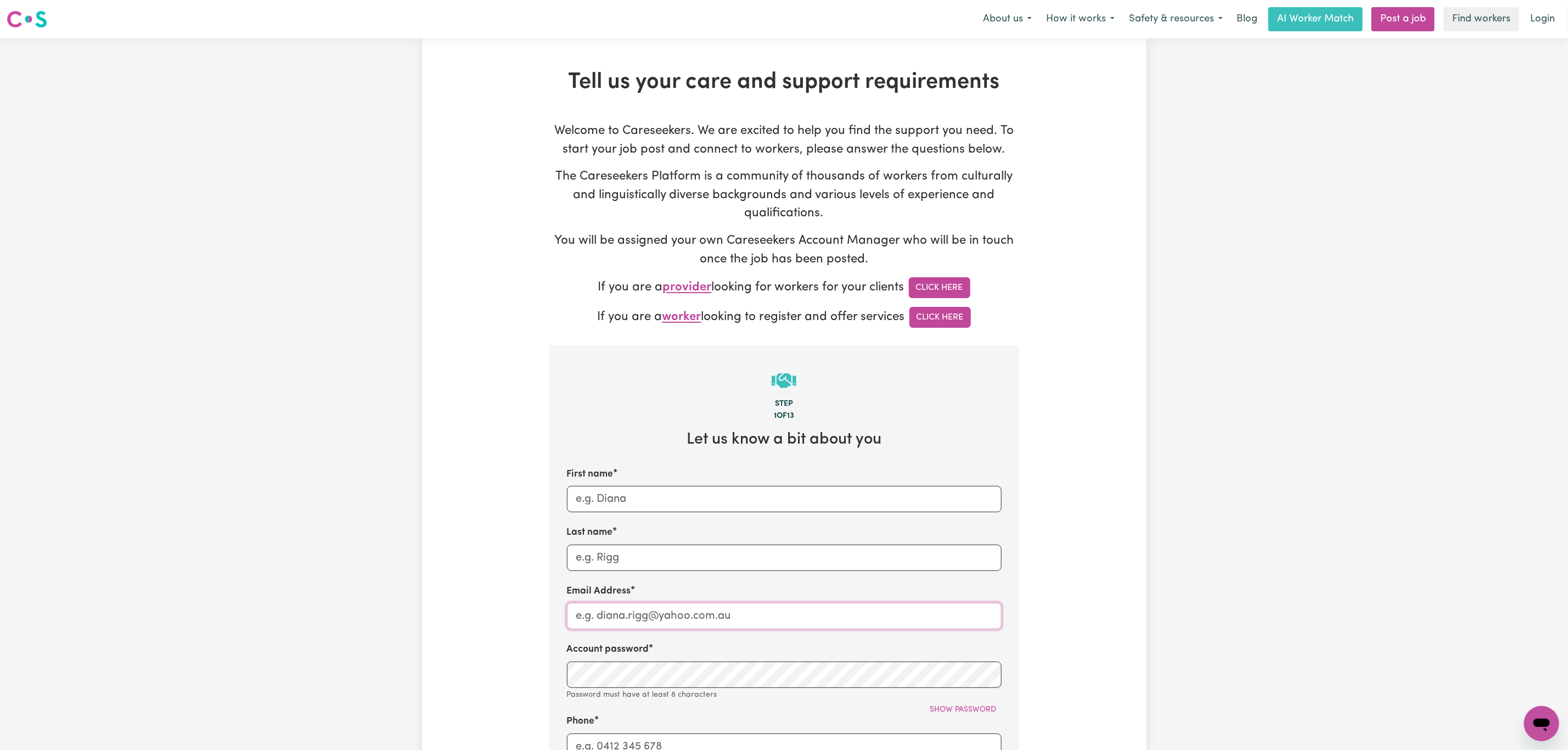
type input "superuser~mikayla@careseekers.com.au"
click at [1540, 11] on link "Login" at bounding box center [1543, 19] width 38 height 24
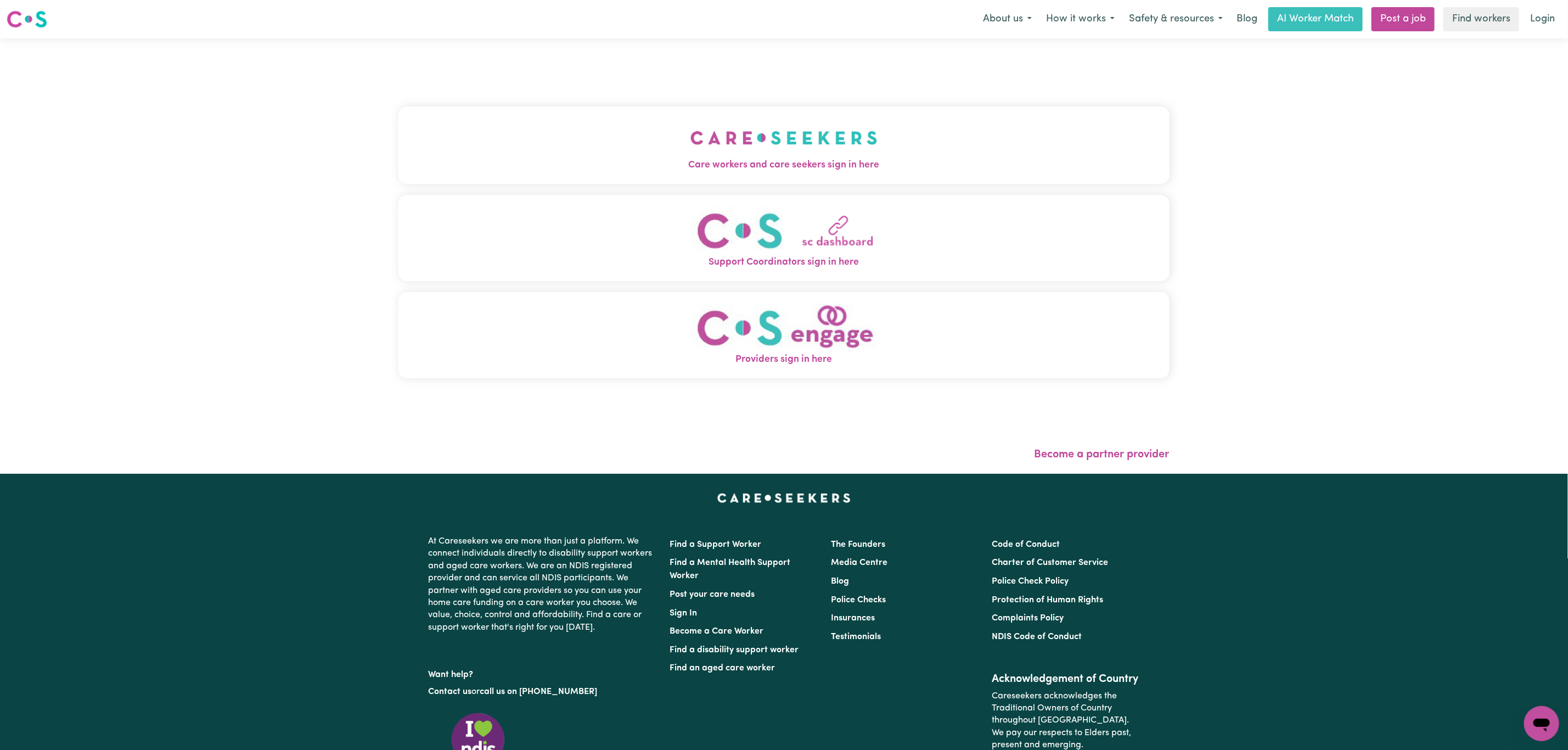
click at [1526, 40] on div "Care workers and care seekers sign in here Support Coordinators sign in here Pr…" at bounding box center [784, 256] width 1568 height 435
click at [670, 336] on button "Providers sign in here" at bounding box center [784, 335] width 771 height 86
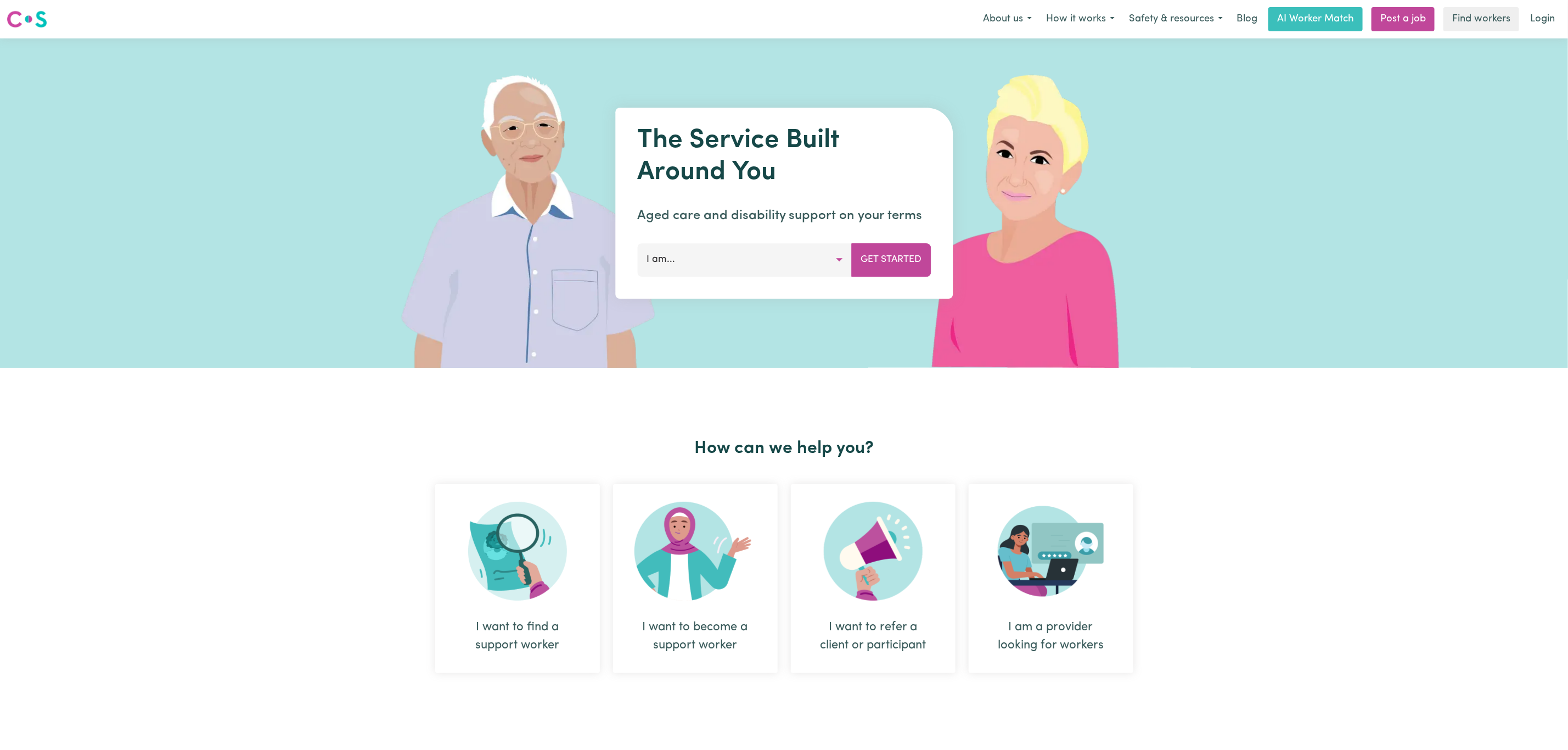
click at [1549, 25] on link "Login" at bounding box center [1543, 19] width 38 height 24
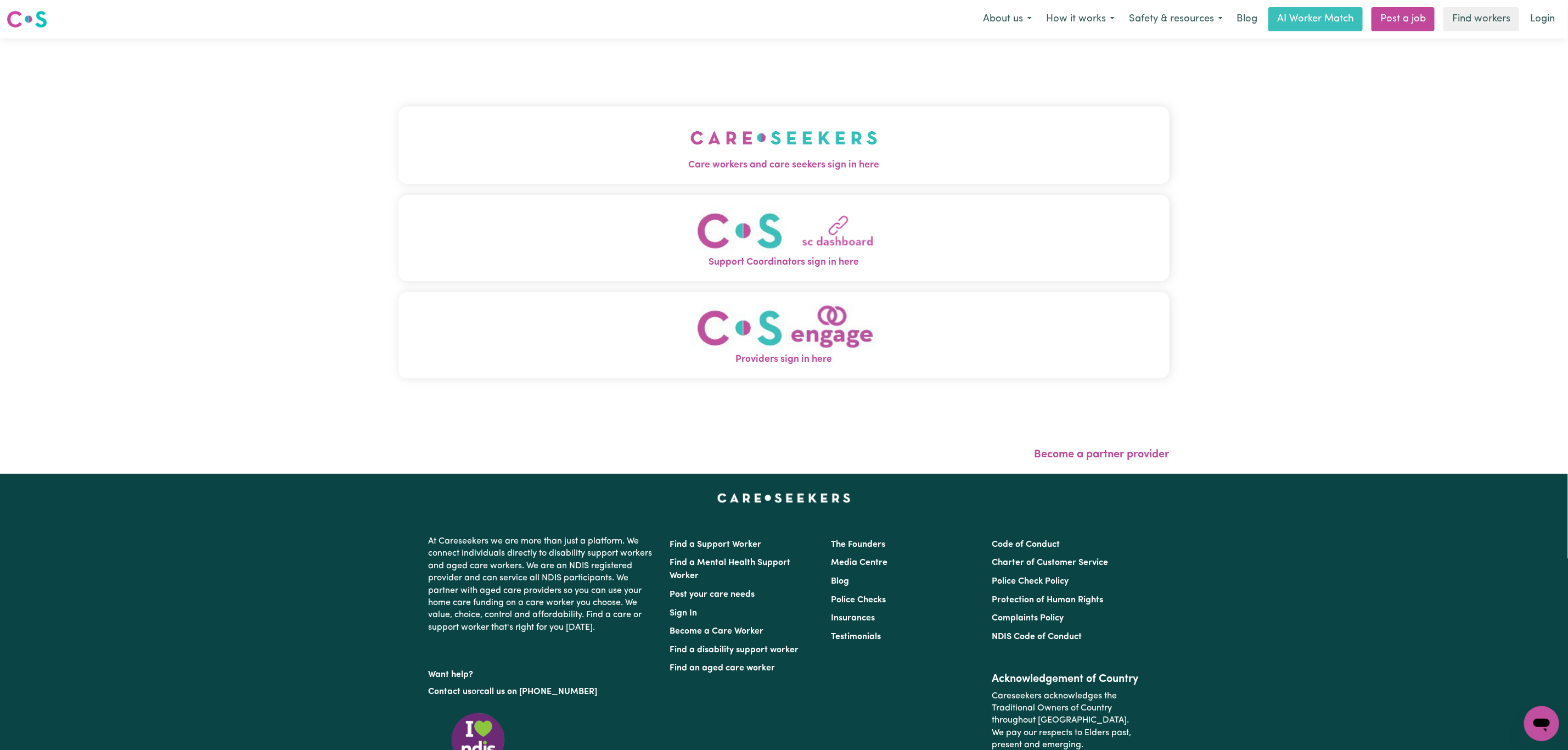
click at [716, 229] on img "Support Coordinators sign in here" at bounding box center [784, 231] width 187 height 50
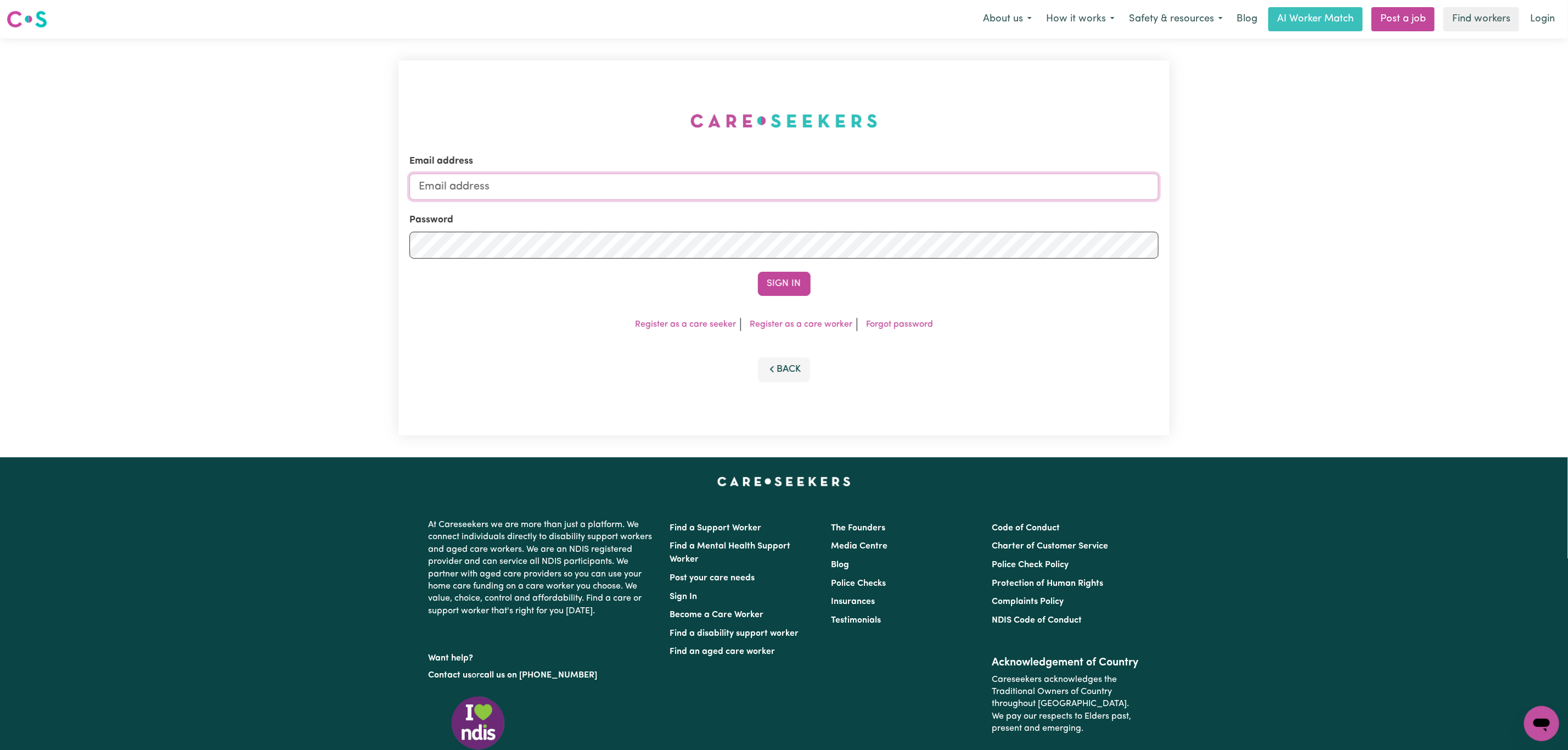
type input "superuser~mikayla@careseekers.com.au"
click at [1099, 7] on button "How it works" at bounding box center [1080, 19] width 83 height 23
click at [1097, 71] on link "Support Coordinators" at bounding box center [1071, 63] width 100 height 21
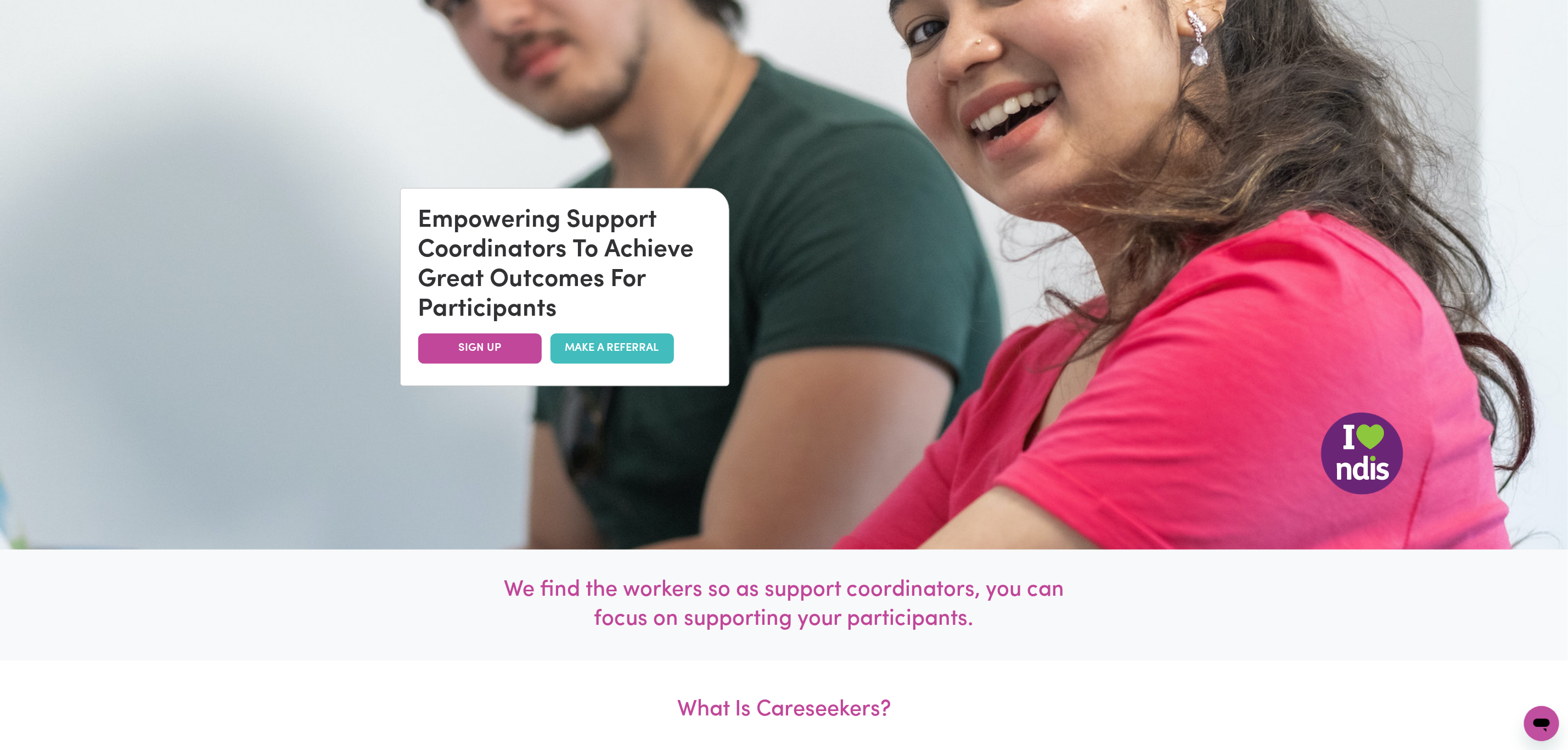
scroll to position [247, 0]
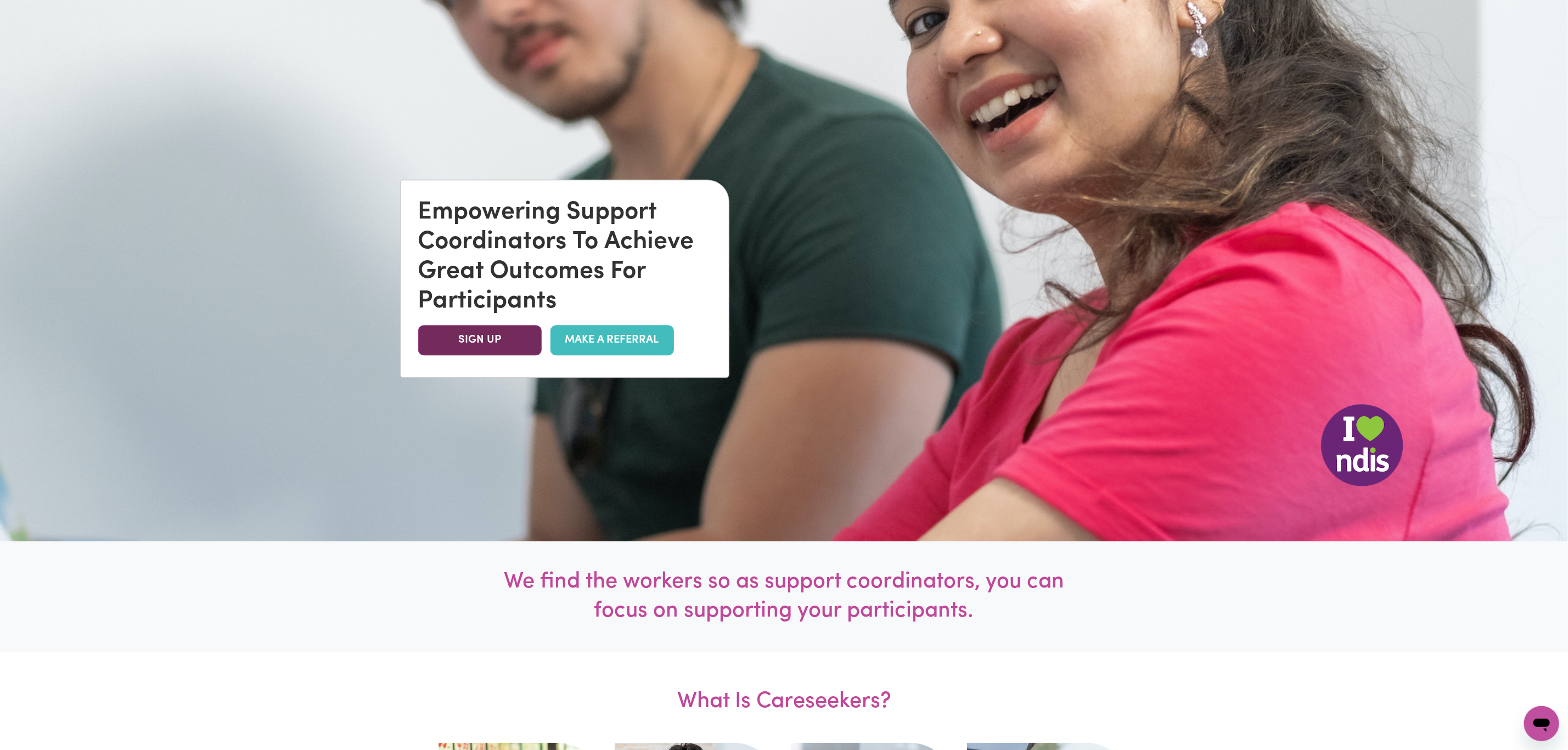
click at [463, 334] on link "SIGN UP" at bounding box center [480, 339] width 123 height 30
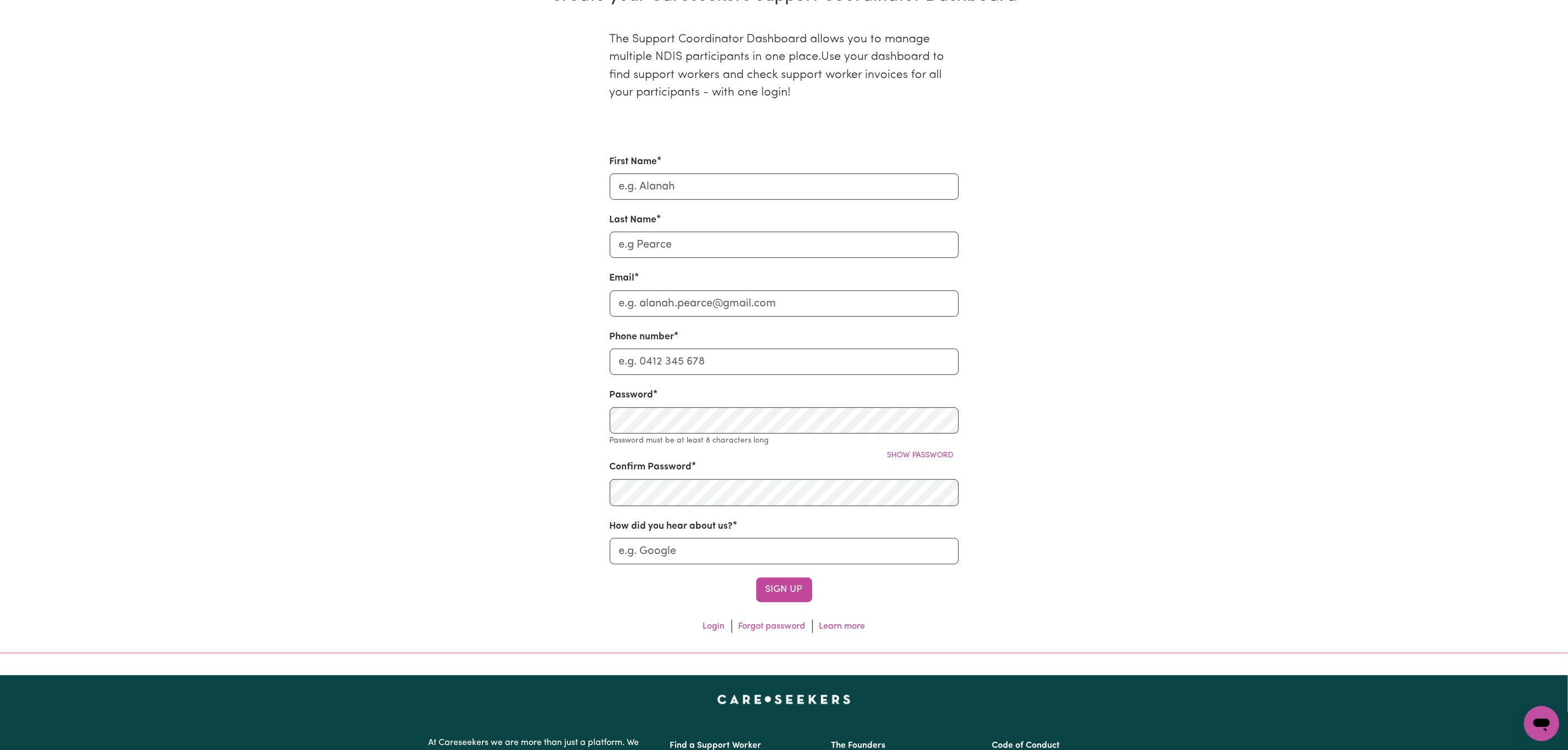
scroll to position [412, 0]
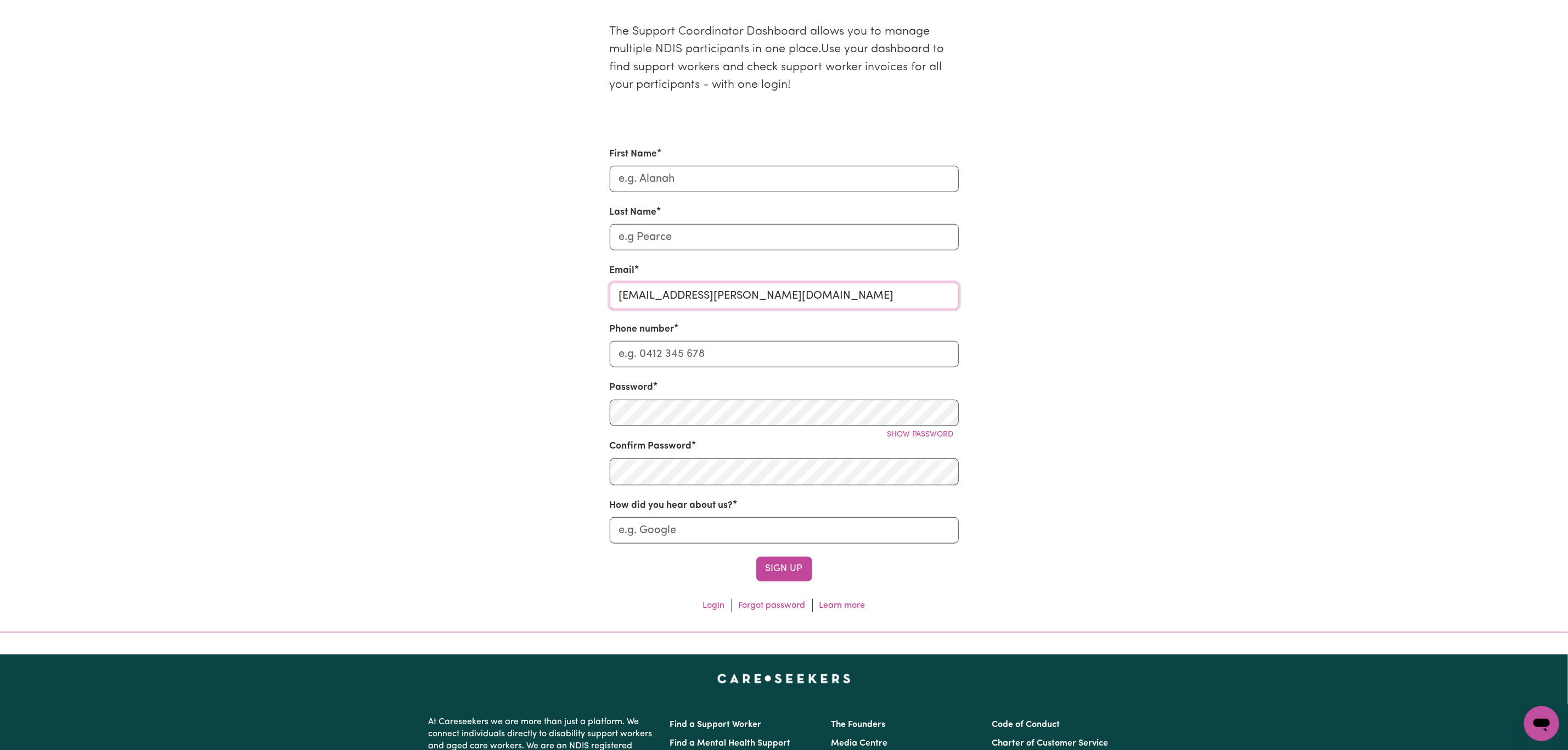
drag, startPoint x: 774, startPoint y: 303, endPoint x: 539, endPoint y: 301, distance: 235.0
click at [539, 301] on div "The Support Coordinator Dashboard allows you to manage multiple NDIS participan…" at bounding box center [784, 313] width 724 height 615
paste input "laura.chico.perezdelema@gmail.com"
click at [797, 303] on input "laura.chico.perezdelema@gmail.comers.com.au" at bounding box center [784, 295] width 349 height 26
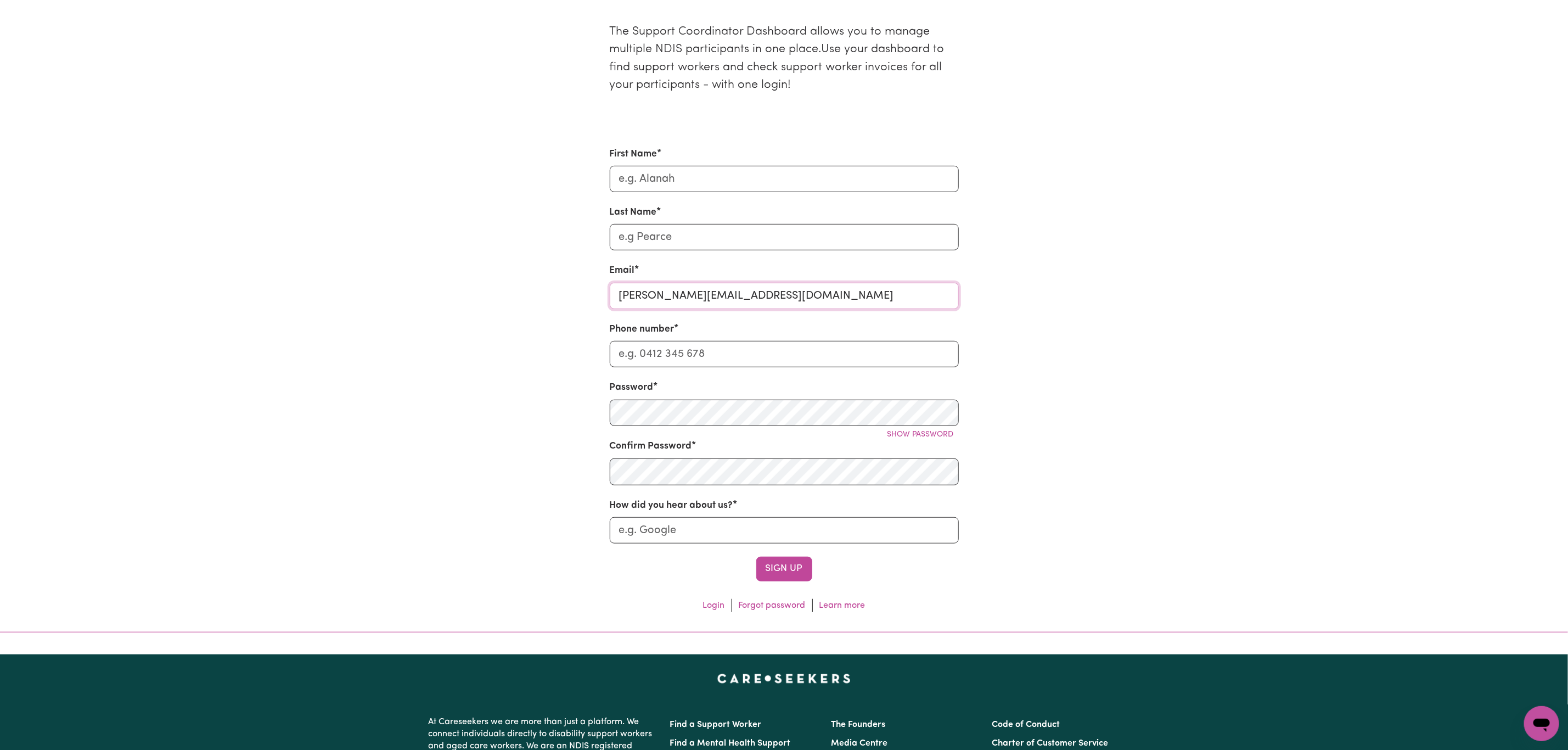
click at [797, 303] on input "laura.chico.perezdelema@gmail.comers.com.au" at bounding box center [784, 295] width 349 height 26
paste input "email"
type input "laura.chico.perezdelema@gmail.com"
click at [691, 360] on input "Phone number" at bounding box center [784, 354] width 349 height 26
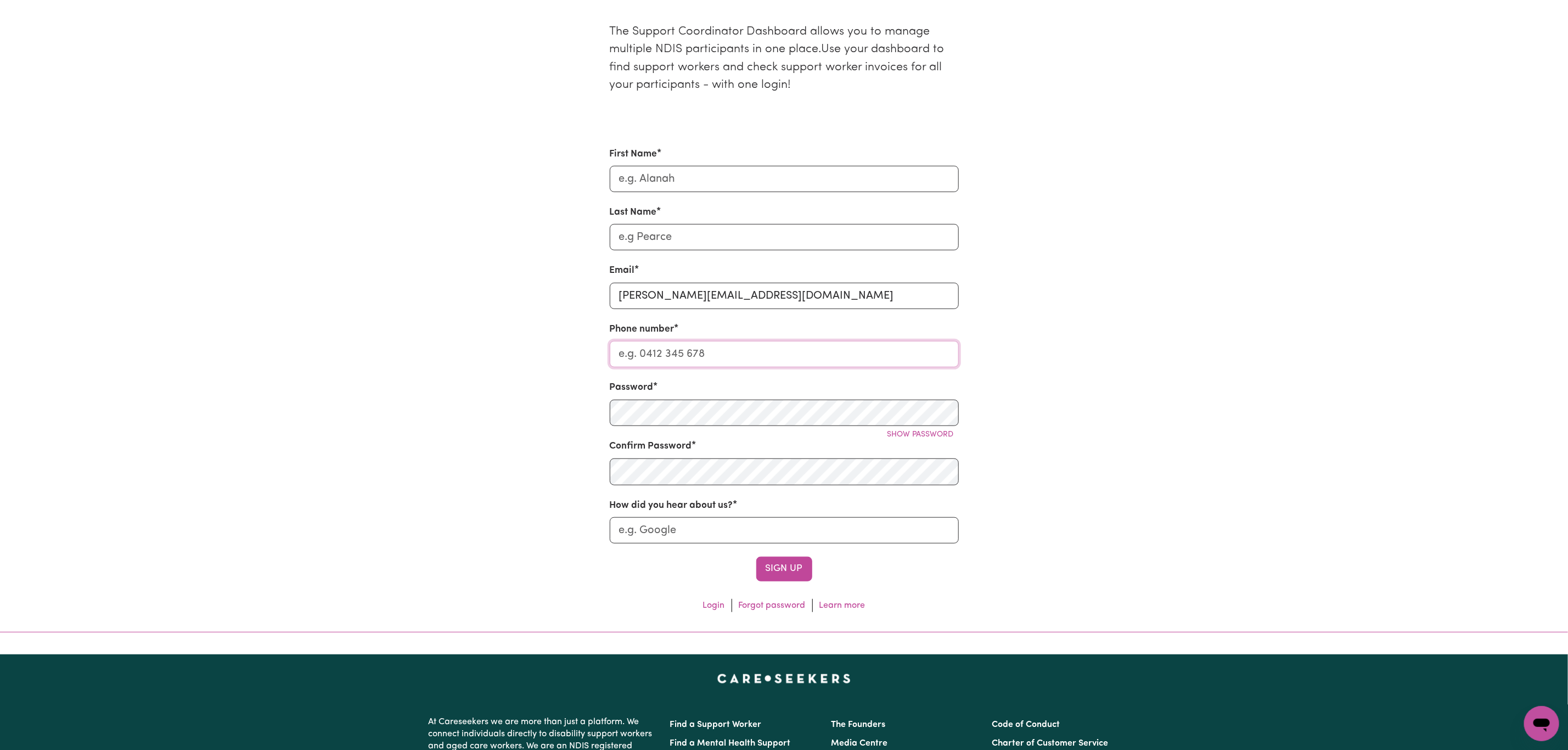
paste input "0405471116"
type input "0405471116"
click at [642, 166] on div "First Name" at bounding box center [784, 169] width 349 height 45
click at [679, 178] on input "First Name" at bounding box center [784, 178] width 349 height 26
type input "Laura"
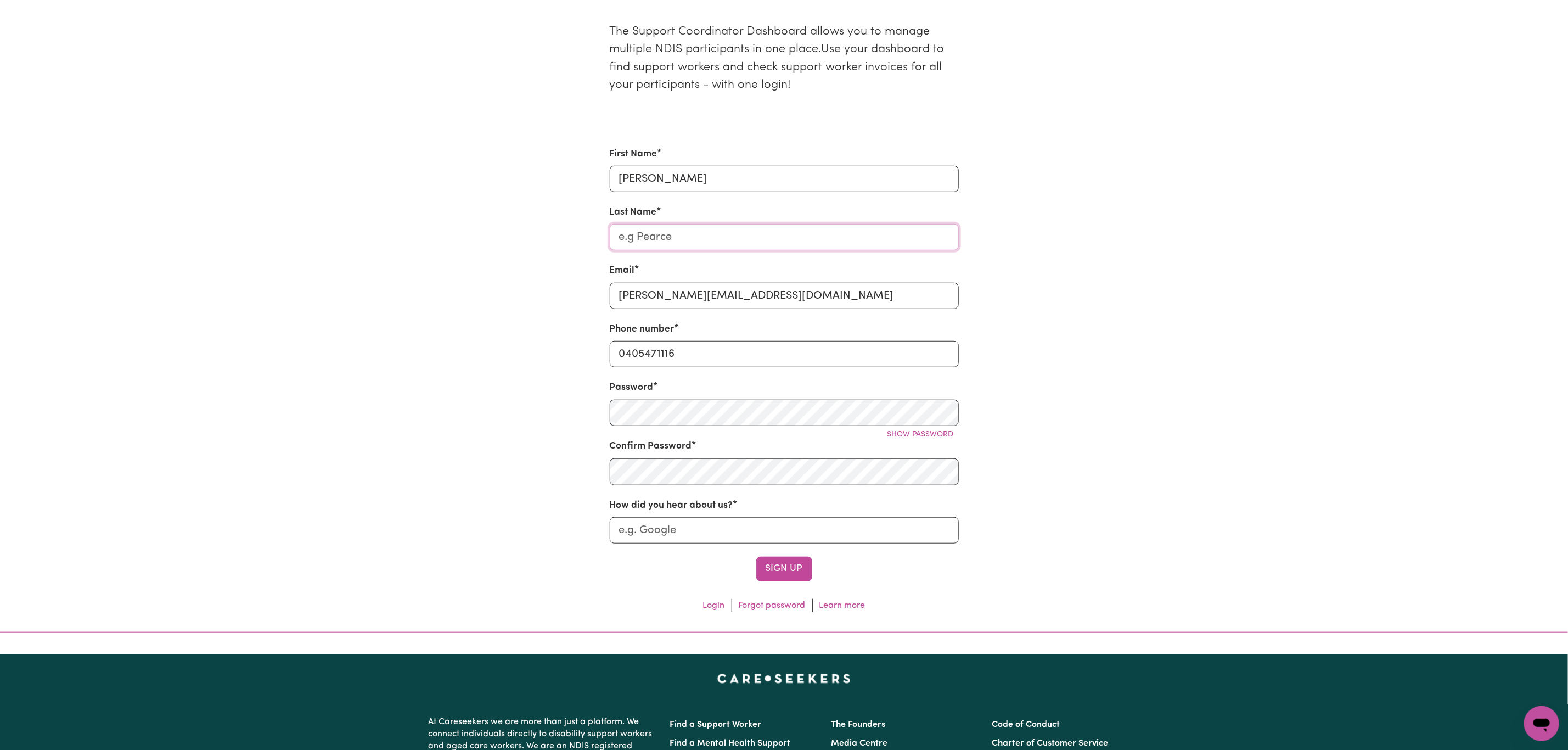
click at [675, 246] on input "Last Name" at bounding box center [784, 237] width 349 height 26
drag, startPoint x: 743, startPoint y: 301, endPoint x: 649, endPoint y: 301, distance: 94.0
click at [649, 301] on input "laura.chico.perezdelema@gmail.com" at bounding box center [784, 295] width 349 height 26
click at [647, 247] on input "Last Name" at bounding box center [784, 237] width 349 height 26
paste input "chico.perezdelema"
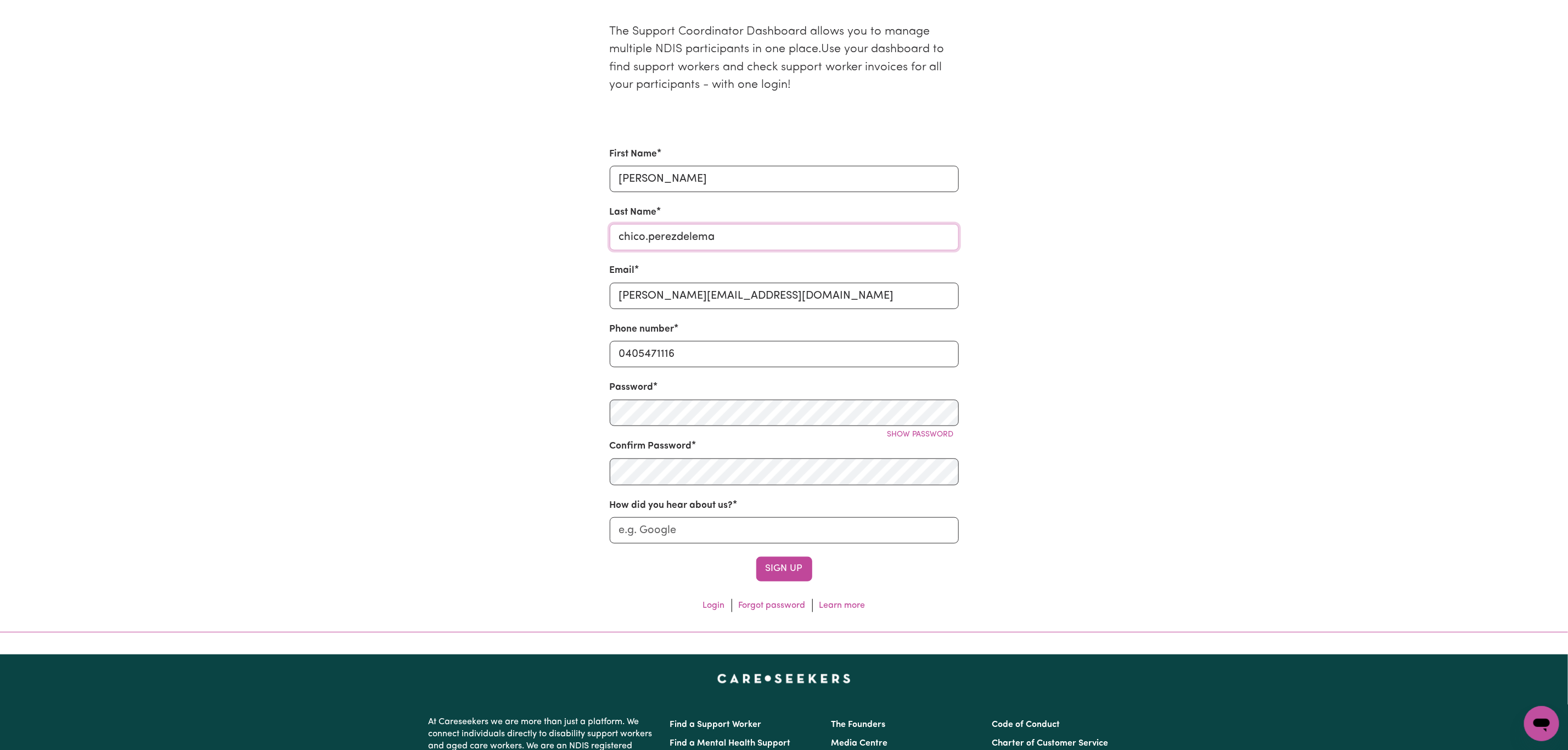
drag, startPoint x: 648, startPoint y: 244, endPoint x: 654, endPoint y: 244, distance: 6.0
click at [651, 244] on input "chico.perezdelema" at bounding box center [784, 237] width 349 height 26
click at [627, 239] on input "chico Perezdelema" at bounding box center [784, 237] width 349 height 26
type input "Chico Perezdelema"
click at [604, 417] on div "The Support Coordinator Dashboard allows you to manage multiple NDIS participan…" at bounding box center [784, 313] width 362 height 615
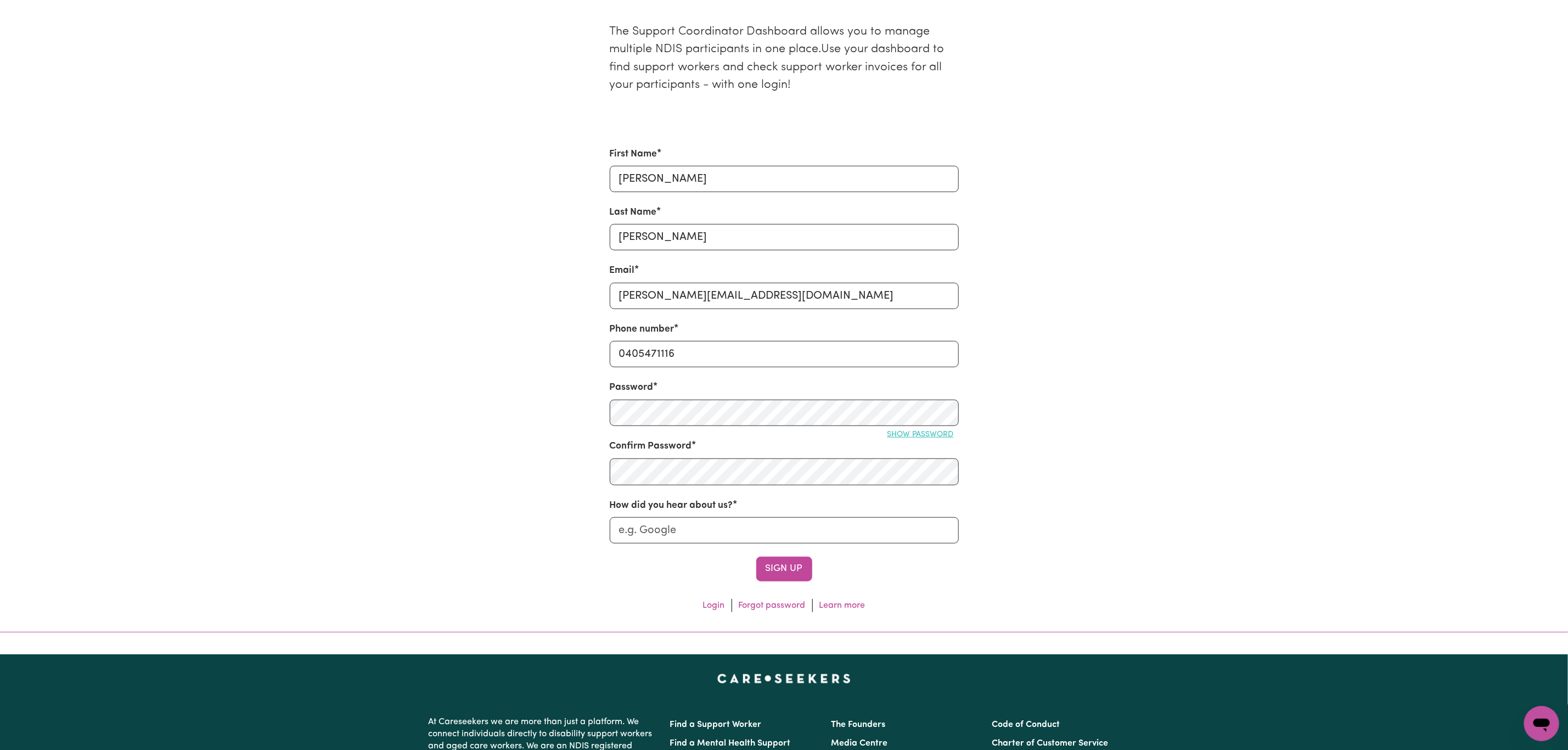
click at [936, 439] on span "Show password" at bounding box center [920, 435] width 66 height 8
click at [575, 419] on div "The Support Coordinator Dashboard allows you to manage multiple NDIS participan…" at bounding box center [784, 313] width 724 height 615
click at [718, 443] on div "Hide password" at bounding box center [784, 434] width 349 height 17
click at [657, 542] on input "How did you hear about us?" at bounding box center [784, 530] width 349 height 26
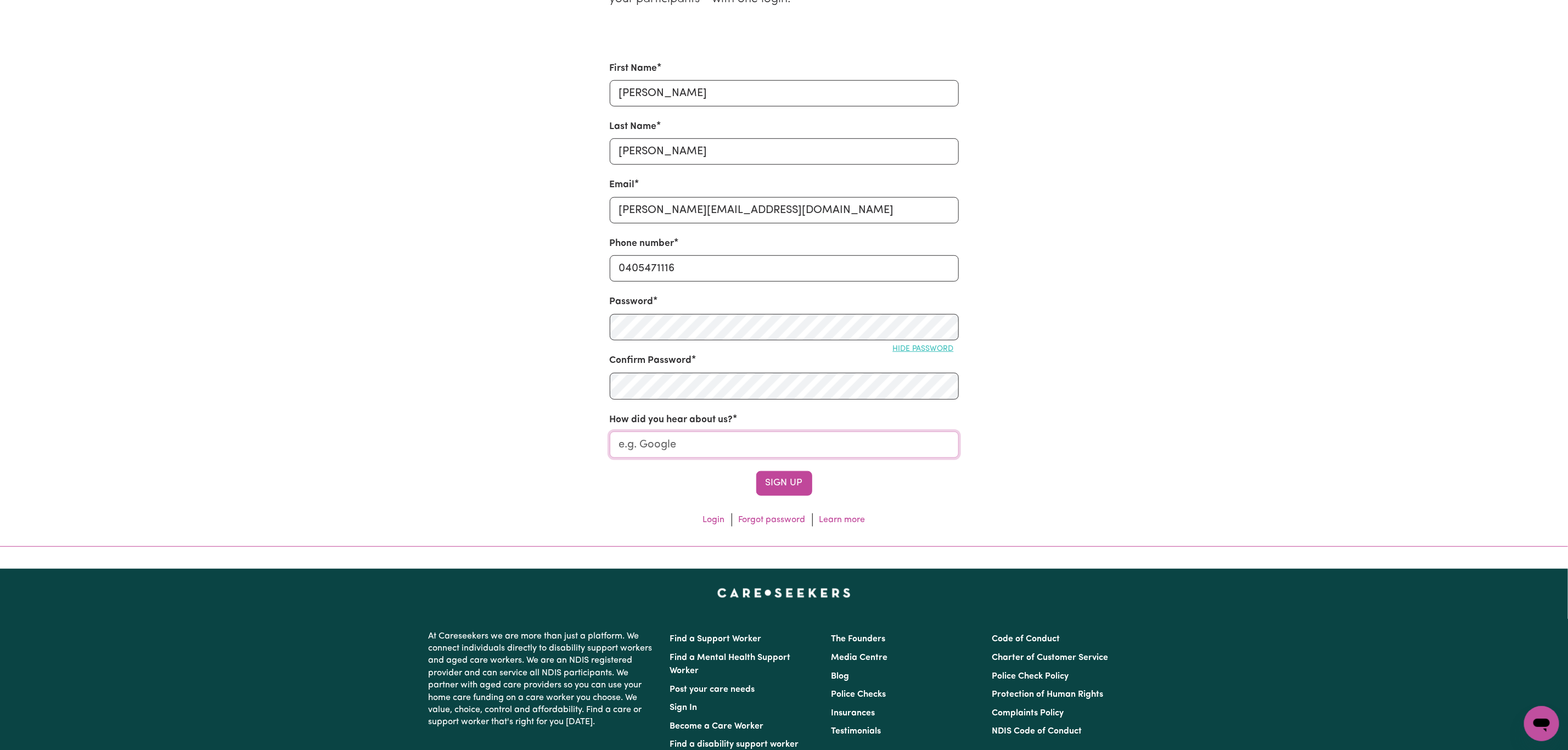
scroll to position [494, 0]
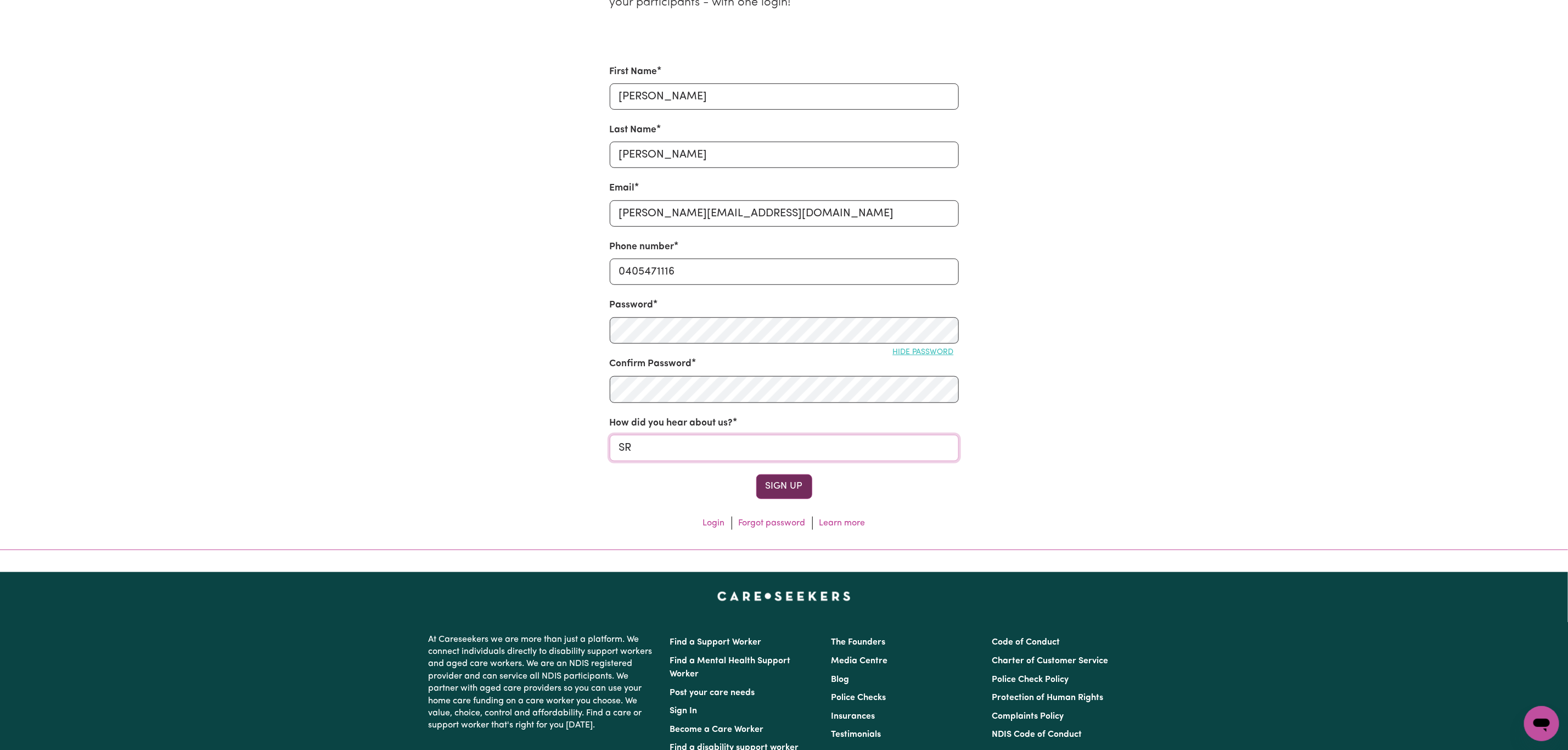
type input "SR"
click at [787, 498] on button "Sign Up" at bounding box center [784, 486] width 56 height 24
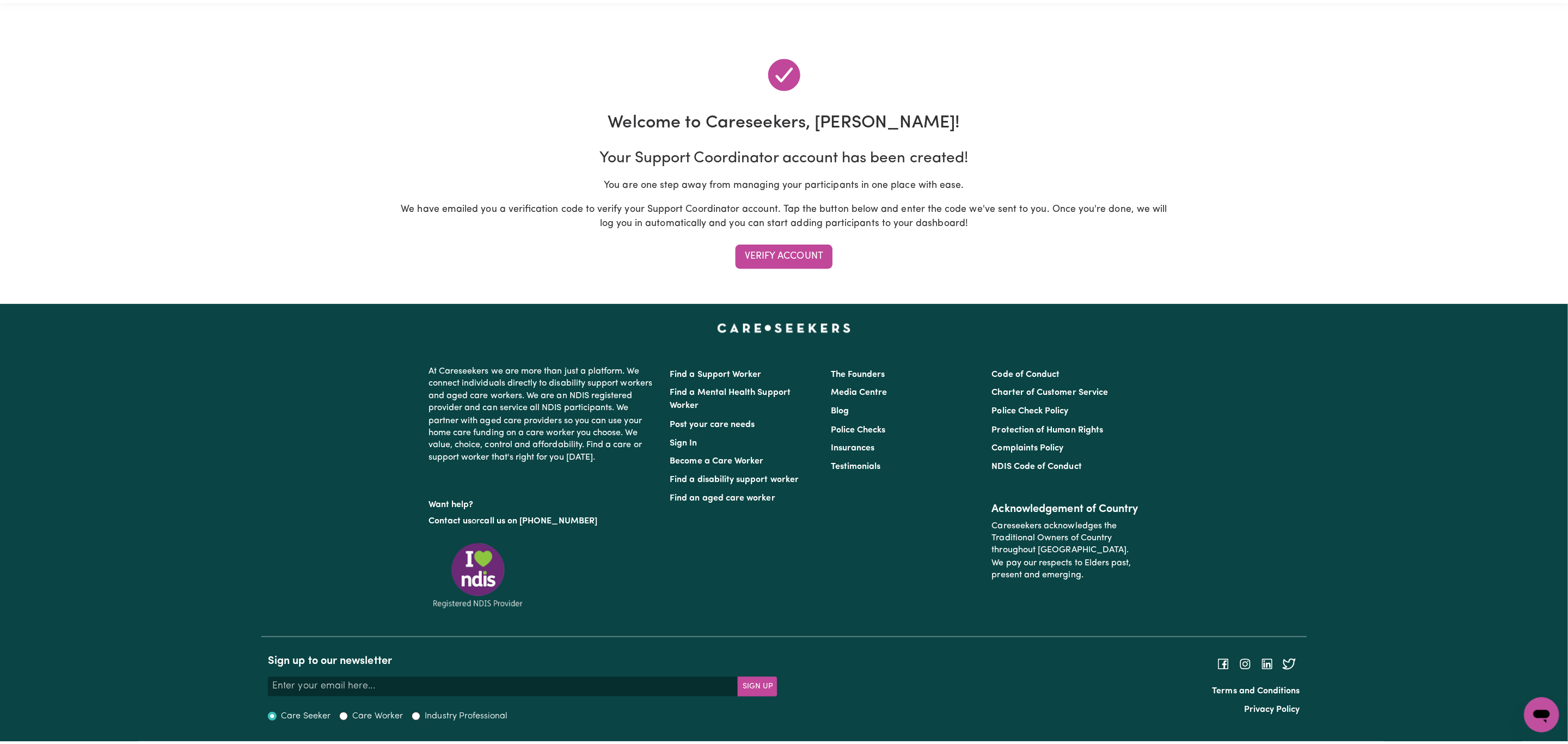
scroll to position [0, 0]
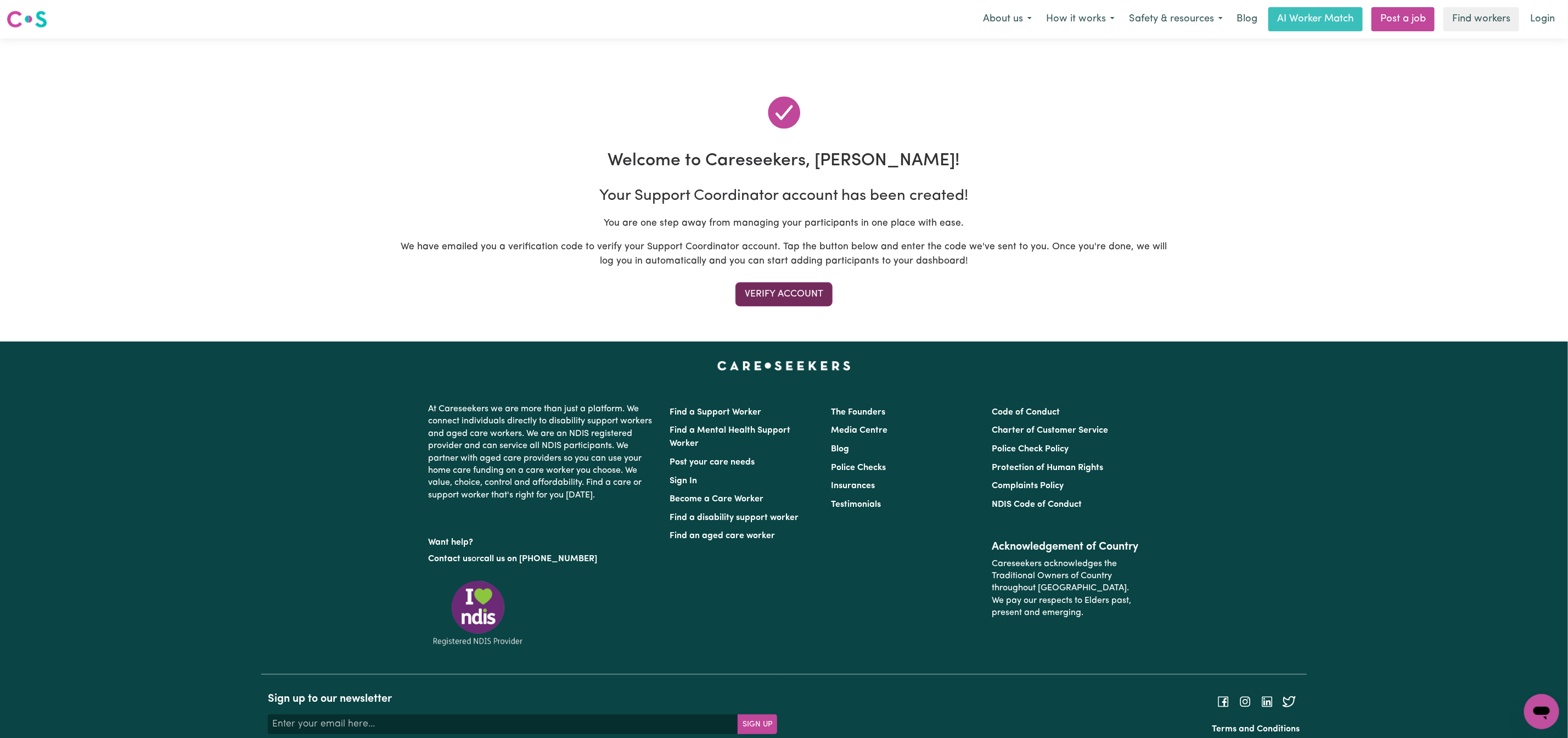
click at [811, 298] on button "Verify Account" at bounding box center [784, 295] width 97 height 24
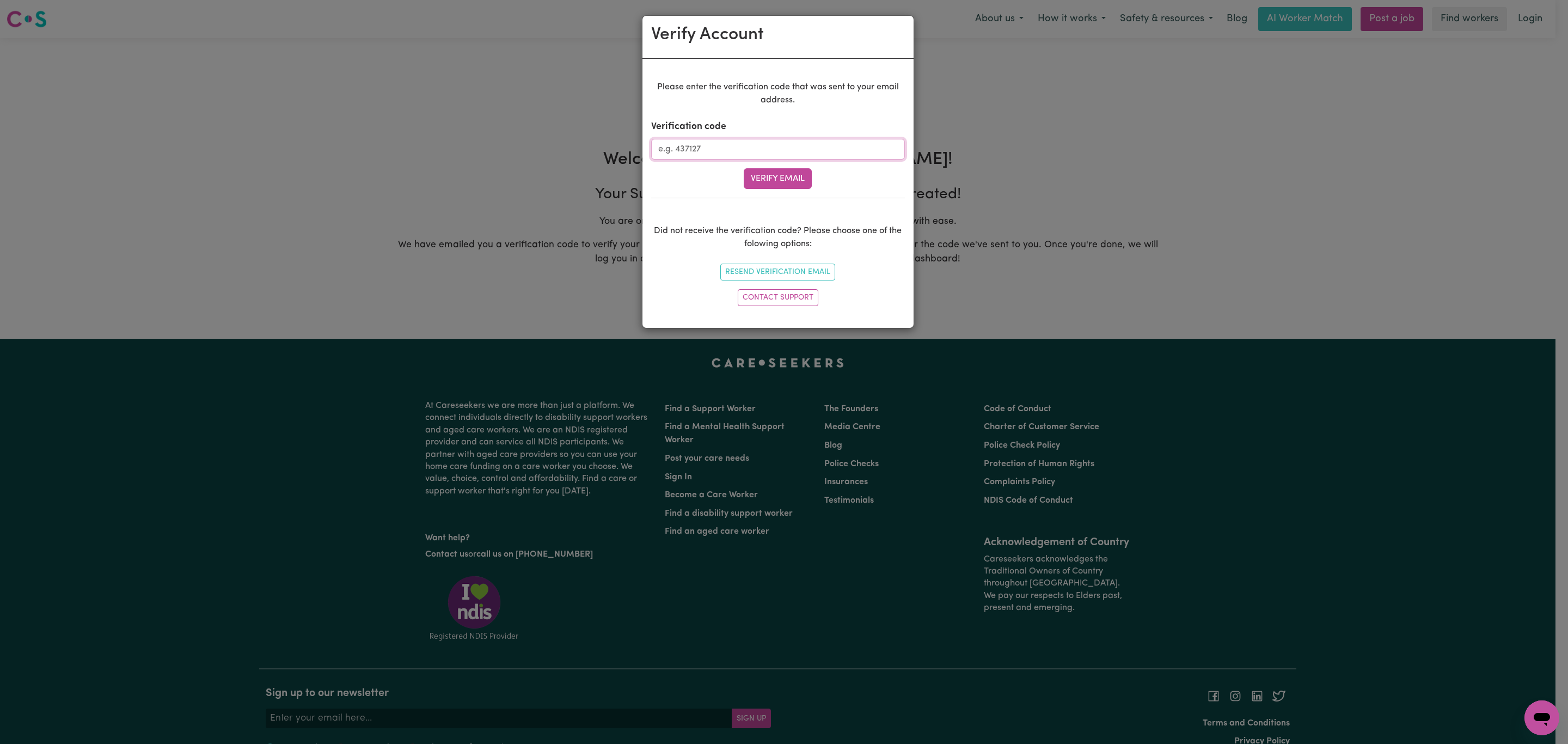
click at [778, 152] on input "Verification code" at bounding box center [778, 149] width 253 height 21
paste input "396292"
type input "396292"
click at [772, 180] on button "Verify Email" at bounding box center [778, 178] width 68 height 21
